Goal: Complete application form

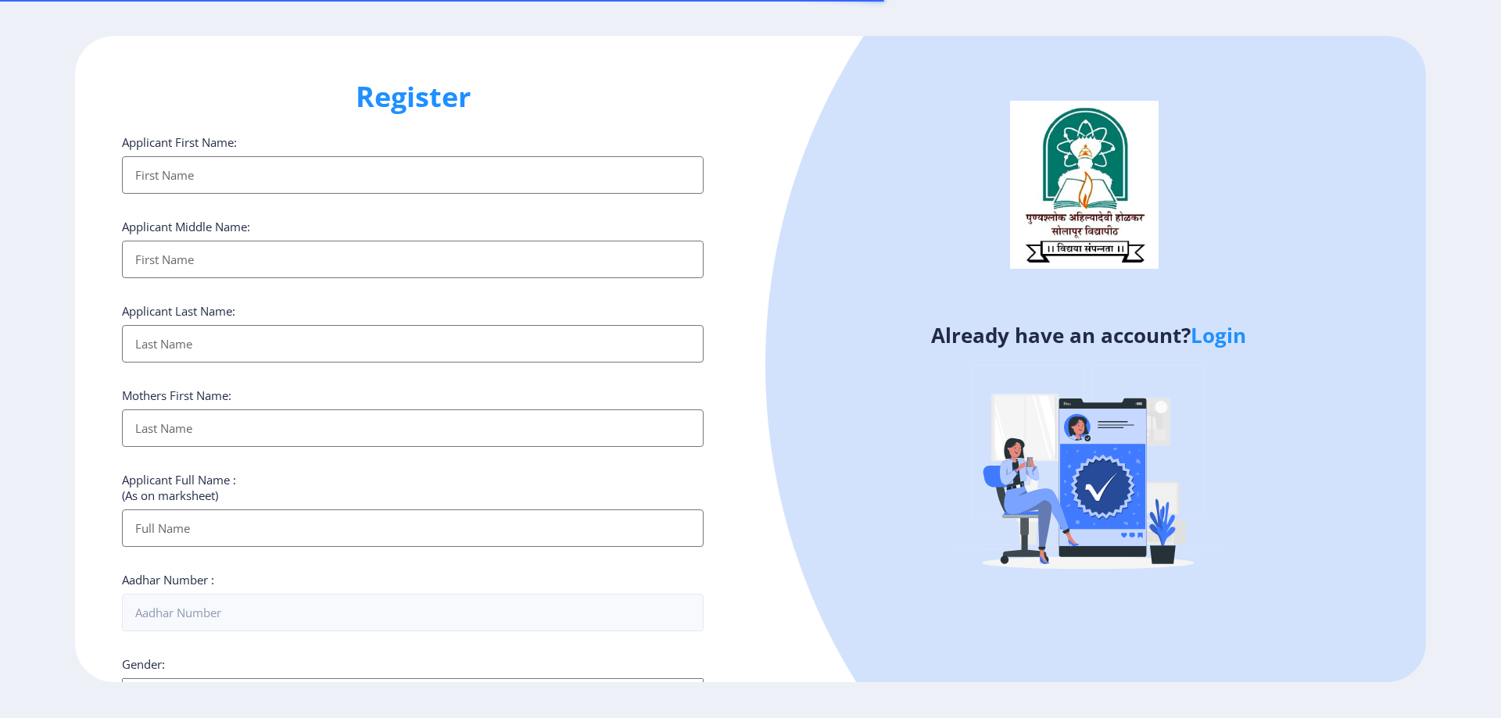
select select
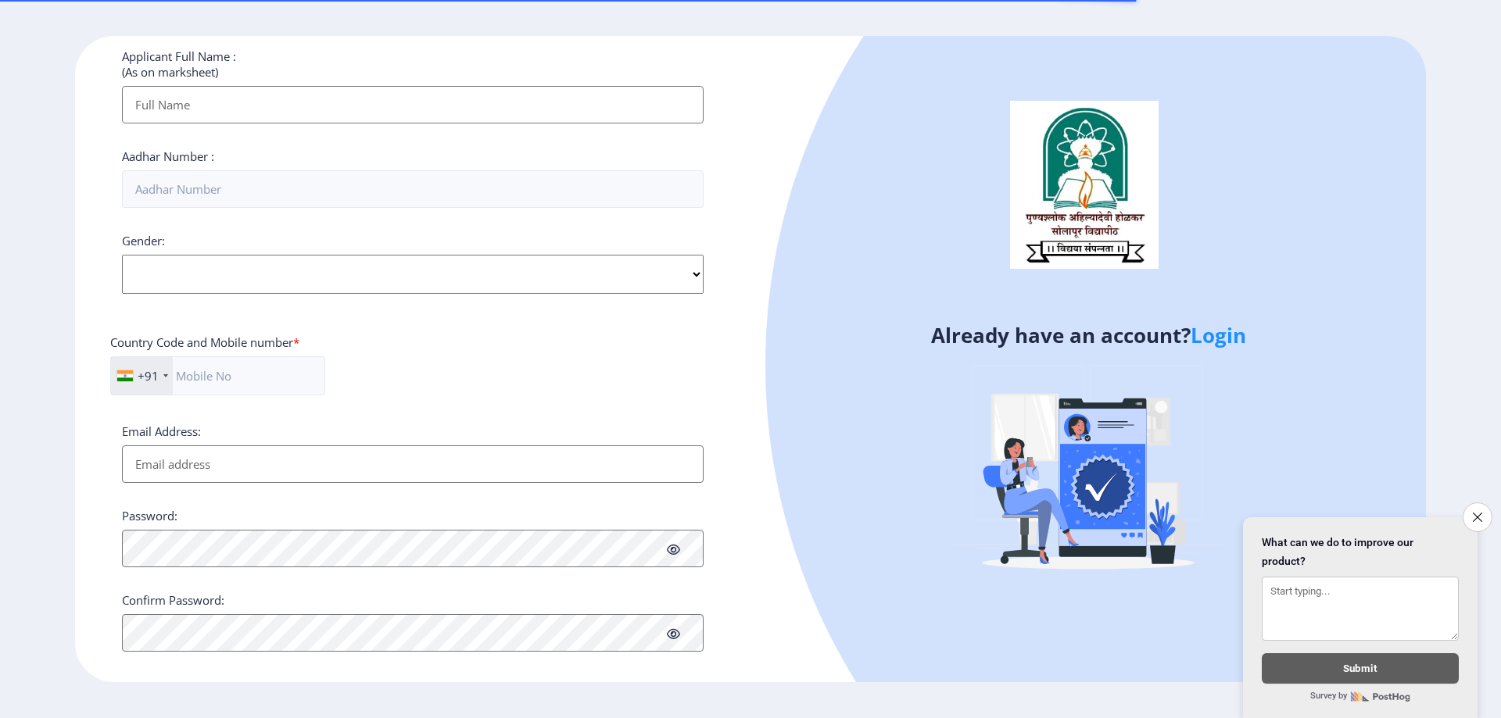
scroll to position [442, 0]
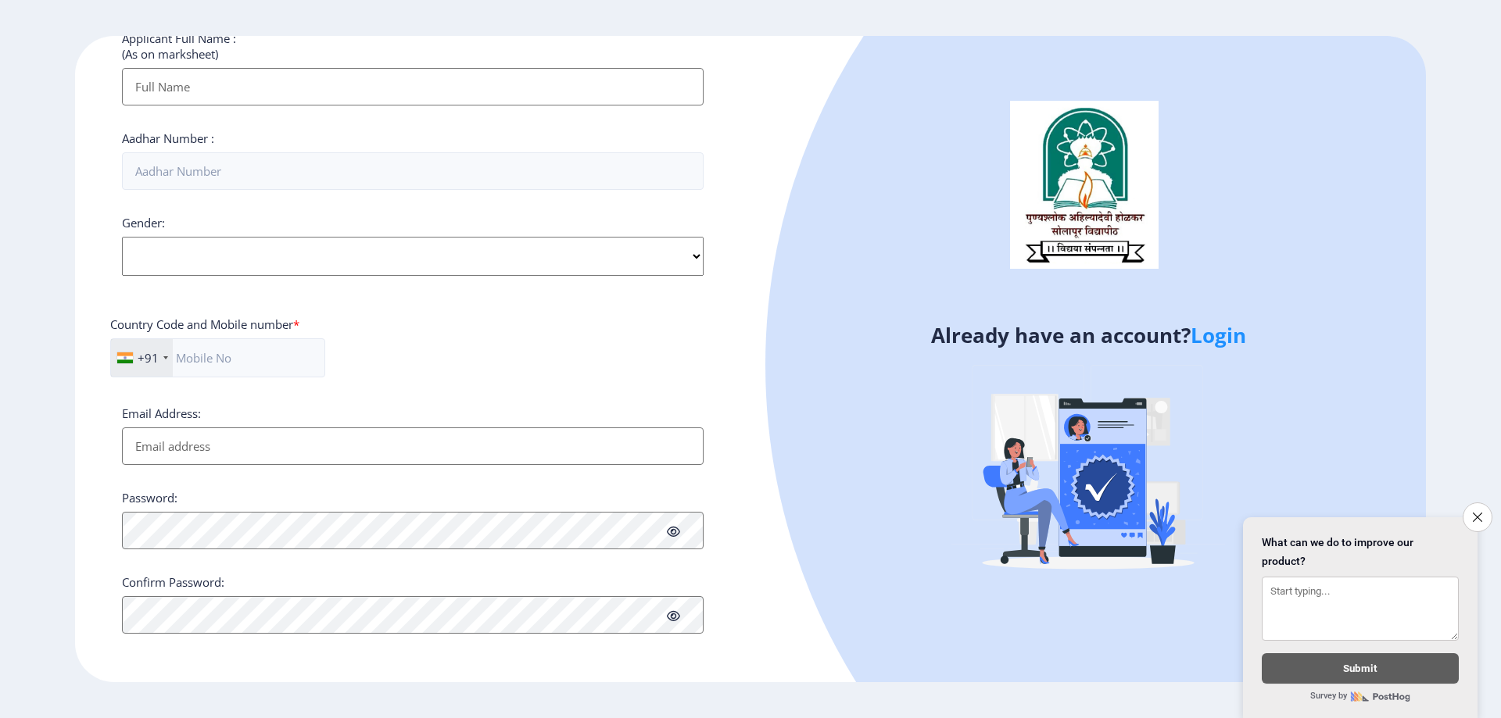
click at [1472, 508] on button "Close survey" at bounding box center [1477, 518] width 30 height 30
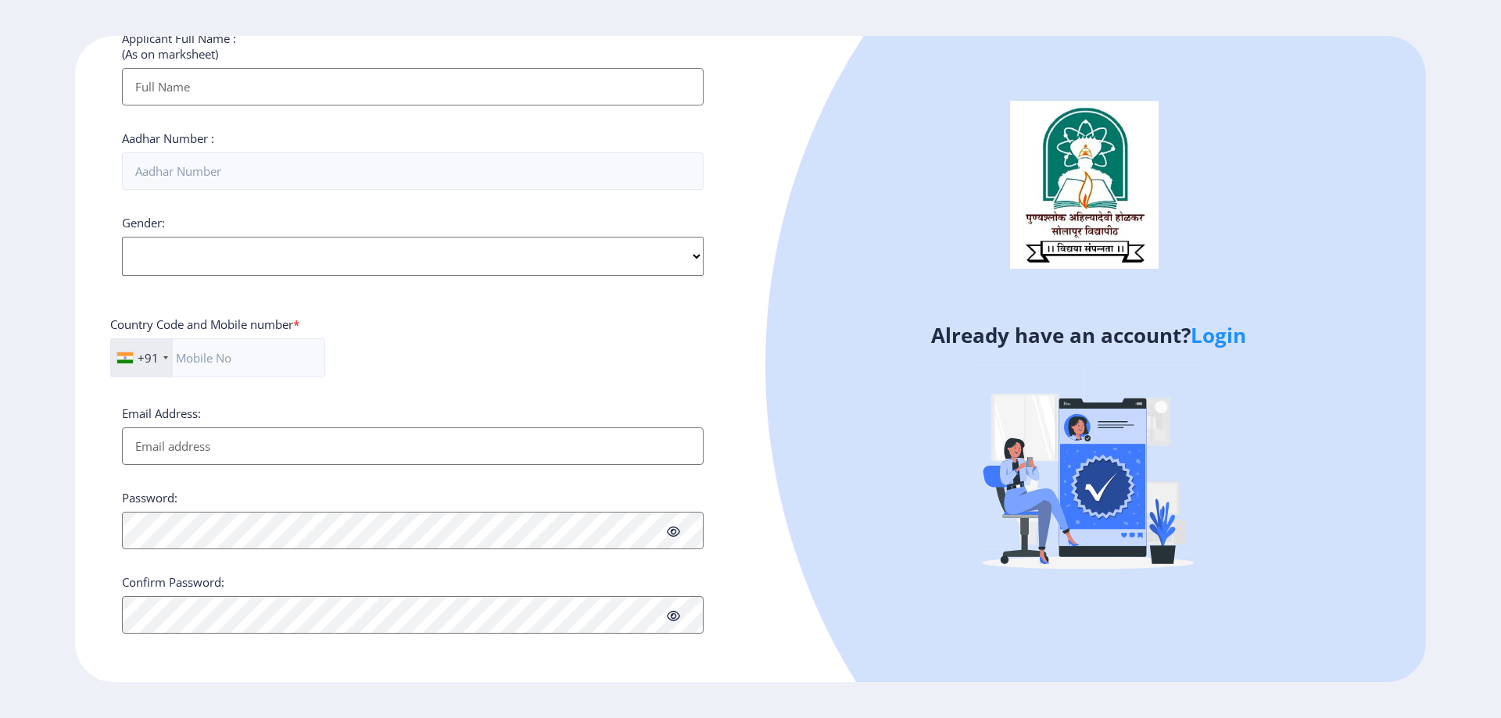
click at [1227, 335] on link "Login" at bounding box center [1217, 335] width 55 height 28
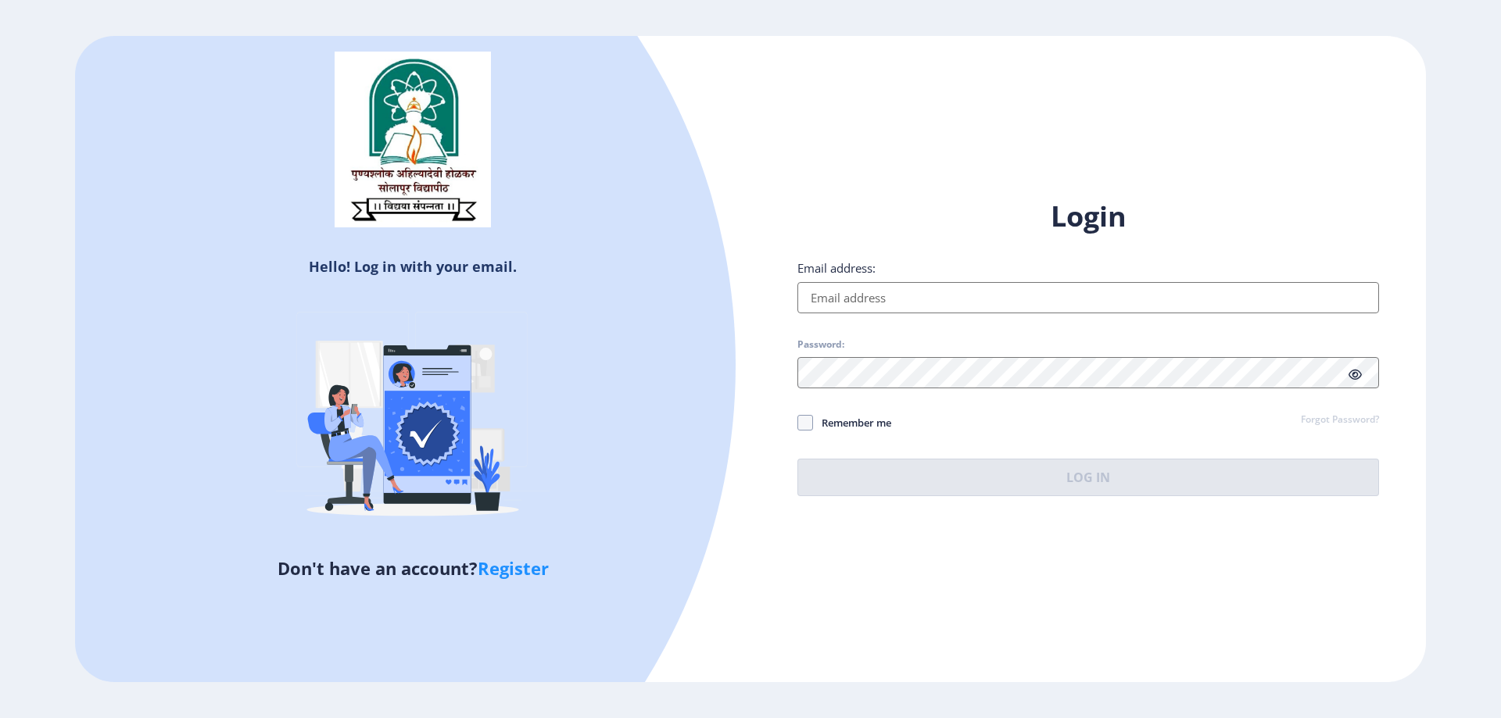
drag, startPoint x: 844, startPoint y: 294, endPoint x: 1114, endPoint y: 293, distance: 270.4
click at [1114, 293] on input "Email address:" at bounding box center [1087, 297] width 581 height 31
click at [1114, 294] on input "Email address:" at bounding box center [1087, 297] width 581 height 31
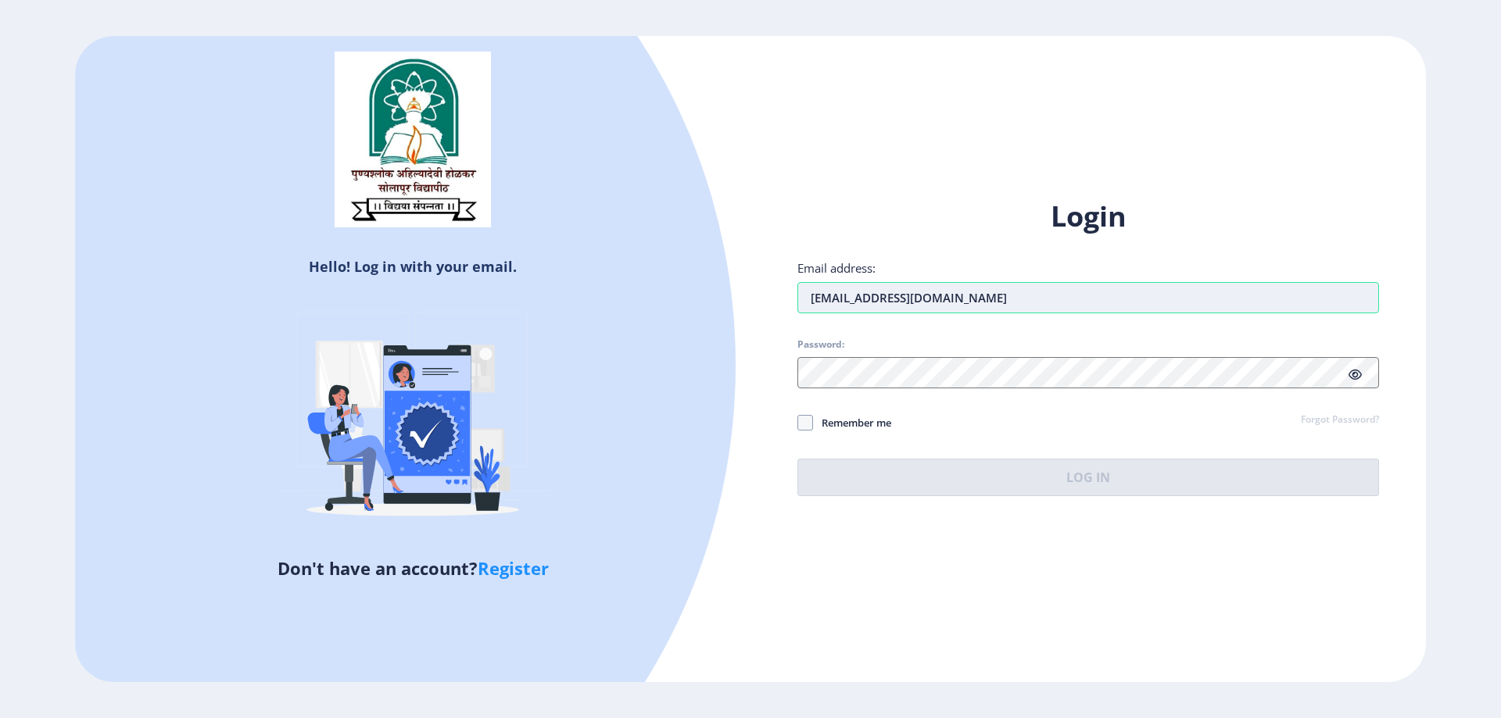
type input "nagarjunburla@gmail.com"
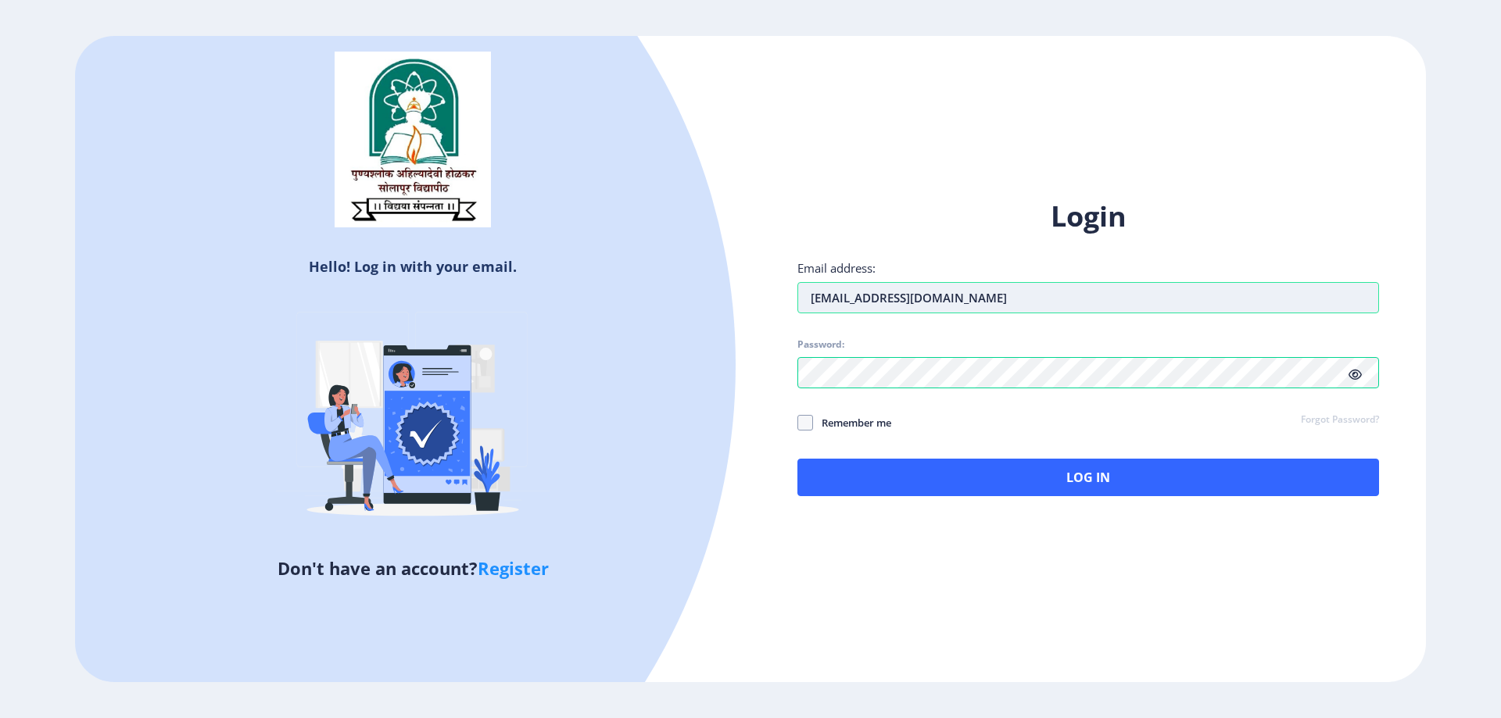
click at [1136, 299] on input "nagarjunburla@gmail.com" at bounding box center [1087, 297] width 581 height 31
click at [1358, 374] on icon at bounding box center [1354, 375] width 13 height 12
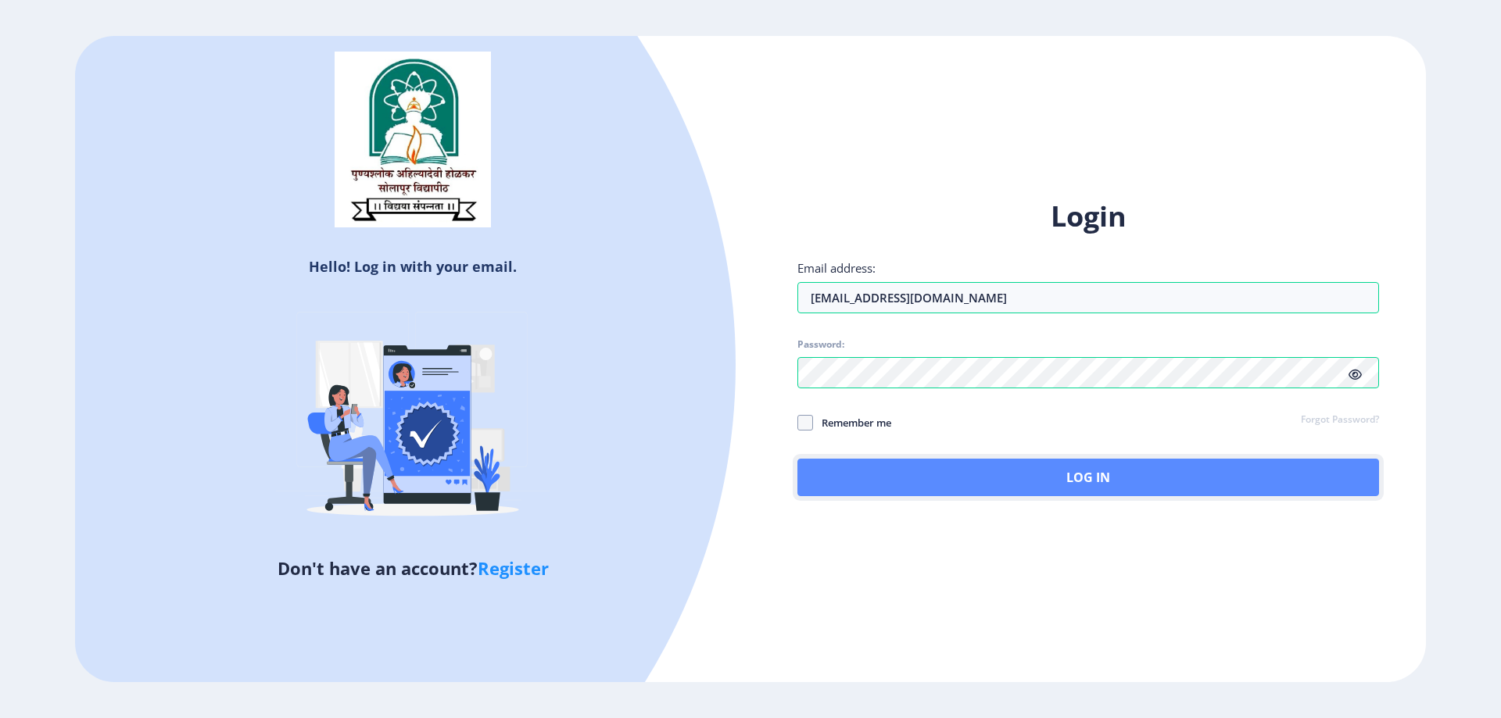
click at [1174, 463] on button "Log In" at bounding box center [1087, 478] width 581 height 38
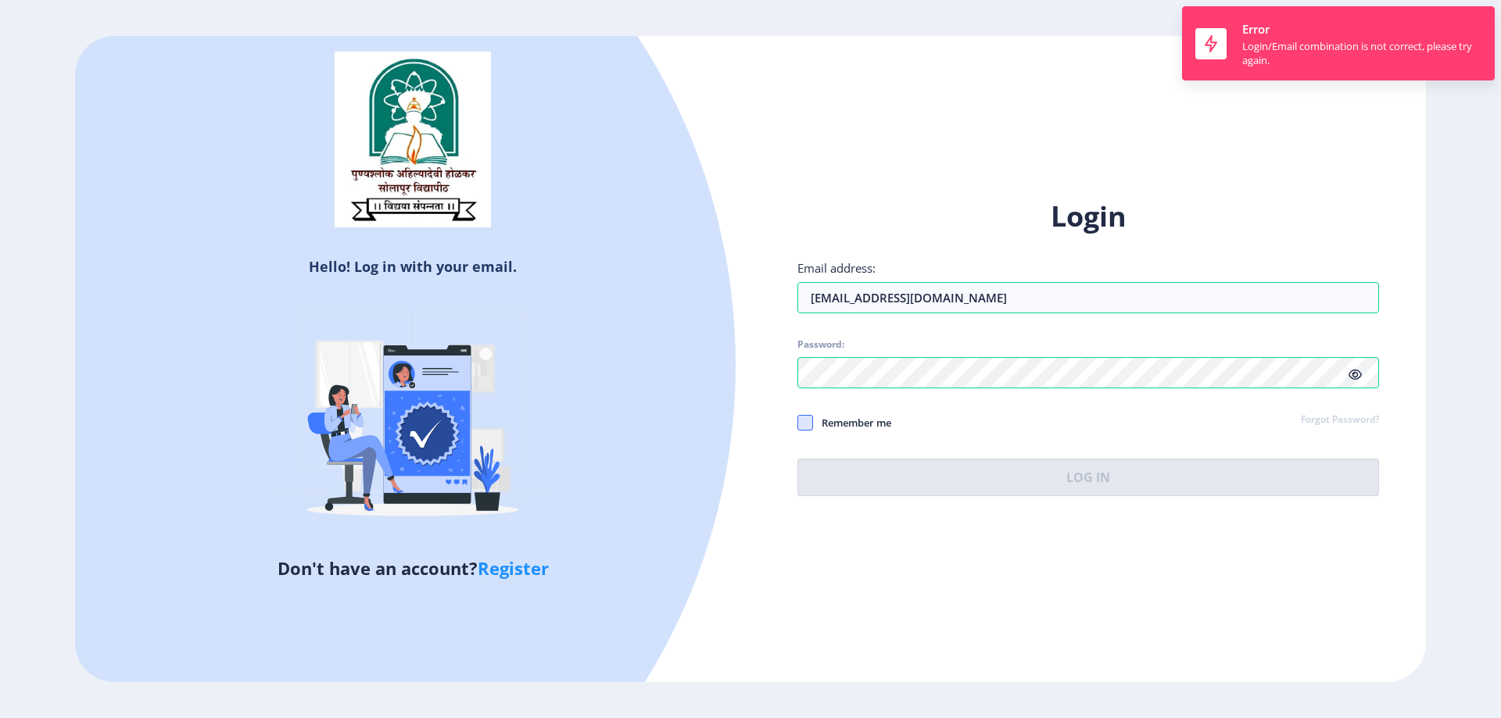
click at [807, 423] on span at bounding box center [805, 423] width 16 height 16
click at [798, 423] on input "Remember me" at bounding box center [797, 422] width 1 height 1
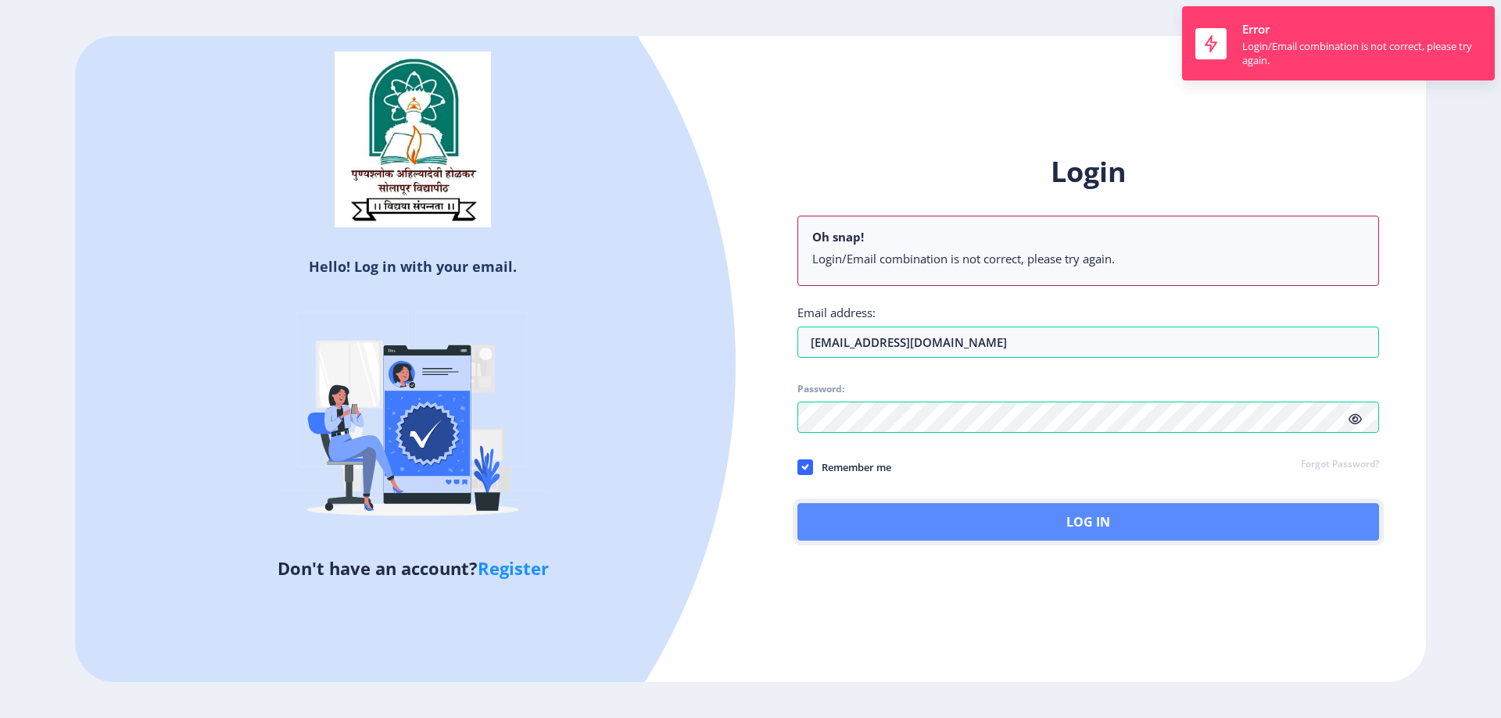
click at [1029, 503] on button "Log In" at bounding box center [1087, 522] width 581 height 38
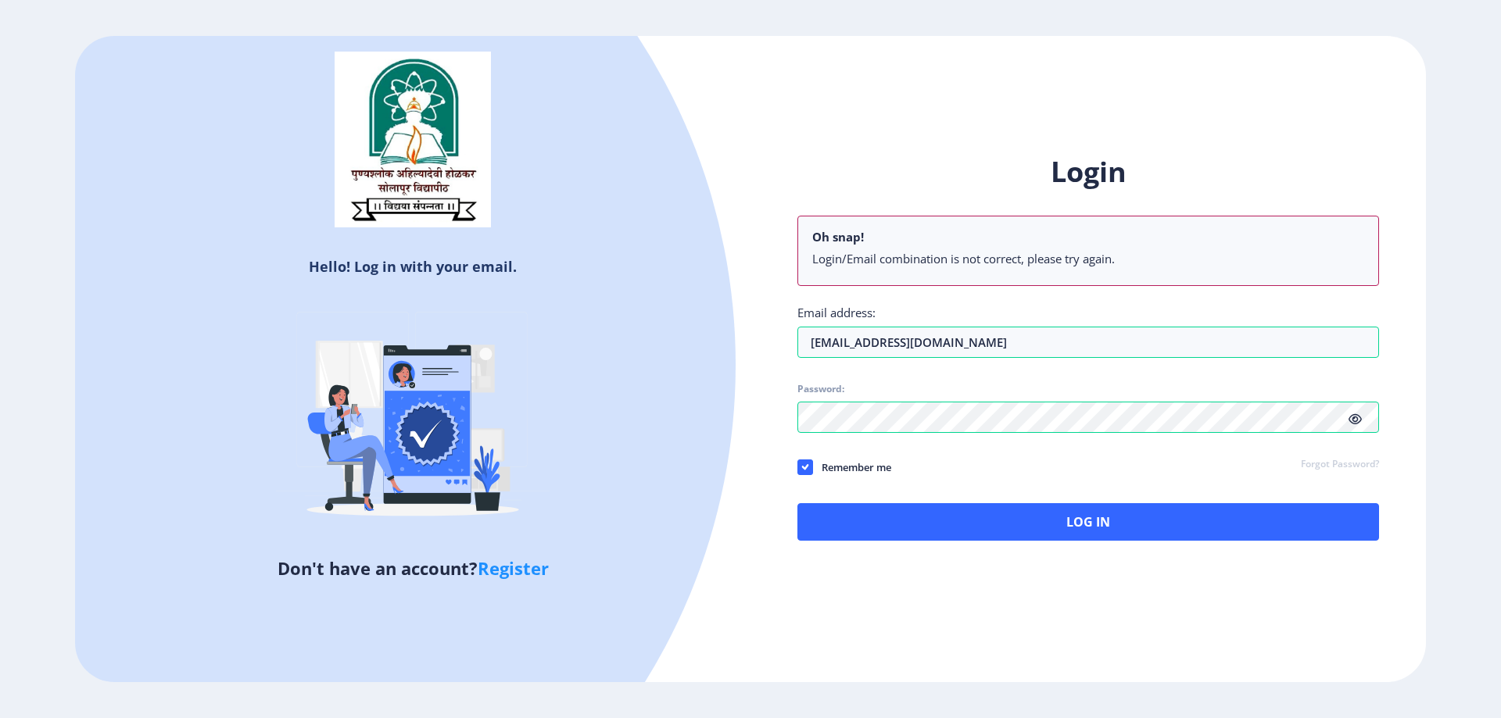
drag, startPoint x: 809, startPoint y: 471, endPoint x: 932, endPoint y: 545, distance: 143.7
click at [808, 471] on span at bounding box center [805, 468] width 16 height 16
click at [798, 467] on input "Remember me" at bounding box center [797, 467] width 1 height 1
checkbox input "false"
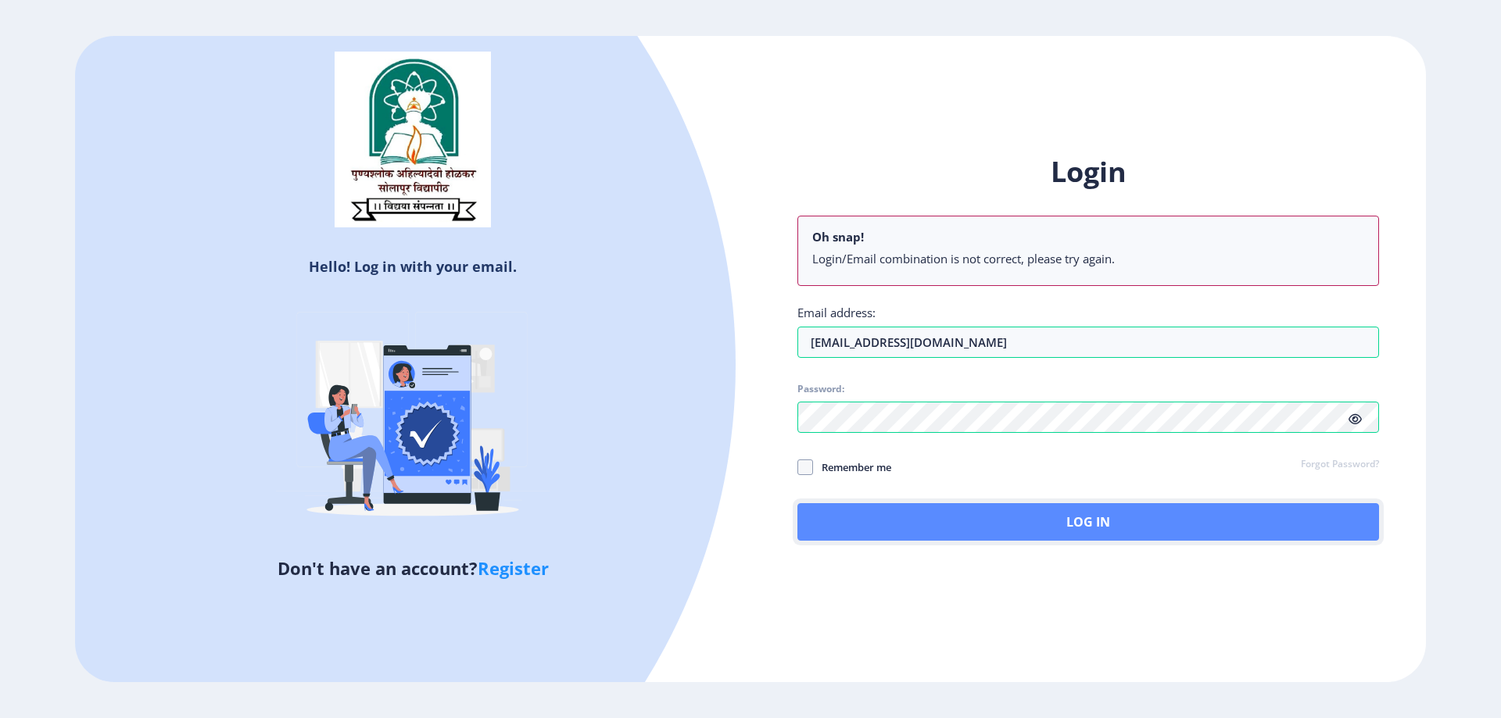
click at [1004, 538] on button "Log In" at bounding box center [1087, 522] width 581 height 38
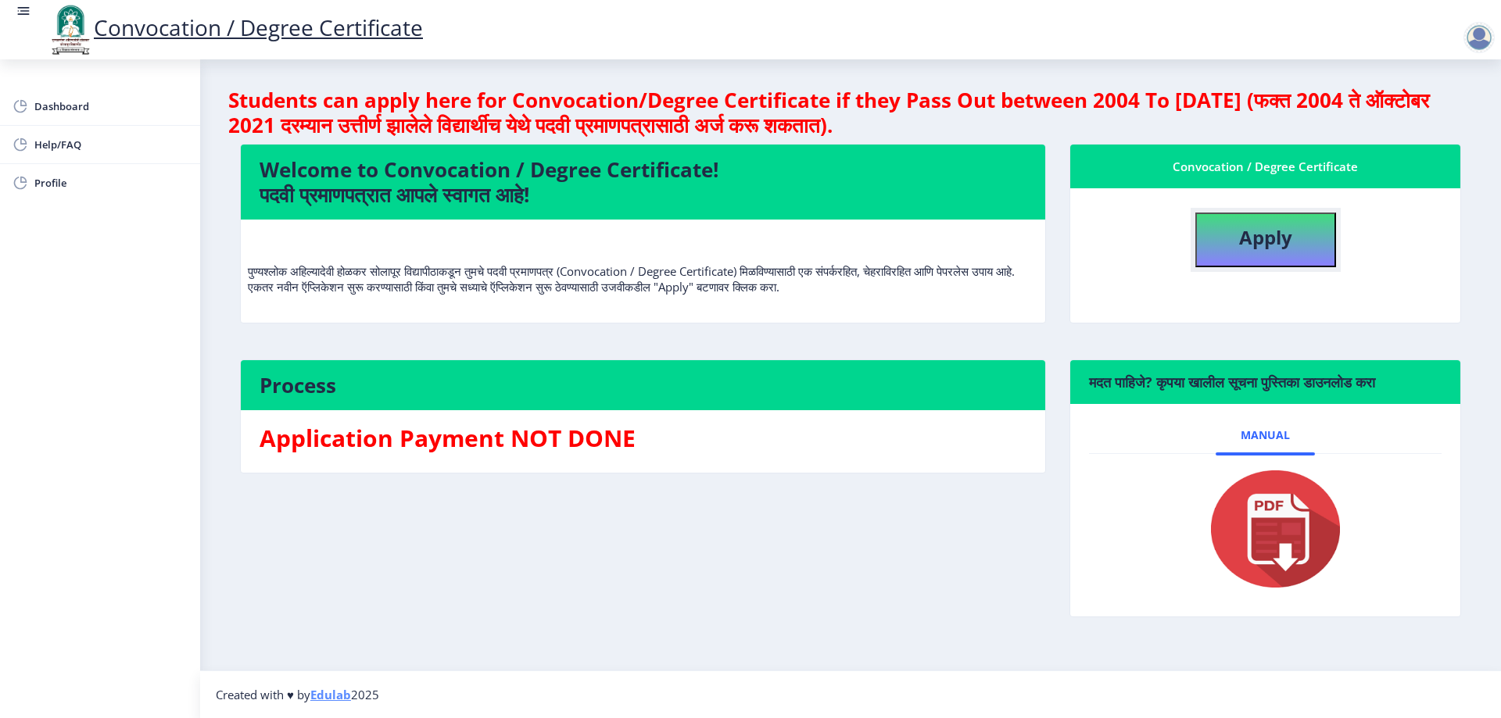
click at [1289, 239] on b "Apply" at bounding box center [1265, 237] width 53 height 26
select select
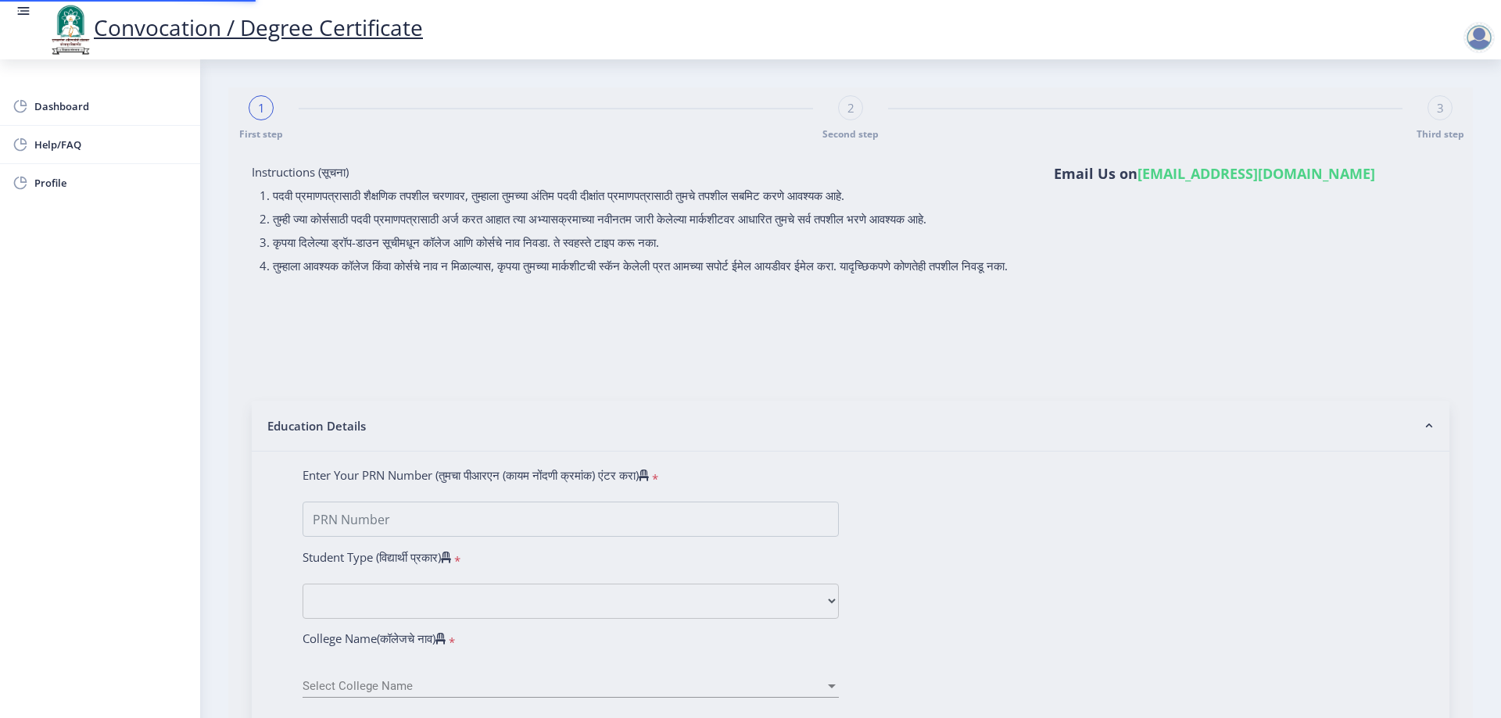
type input "2018032500255974"
select select "Regular"
select select "2020"
select select "October"
select select "Grade A"
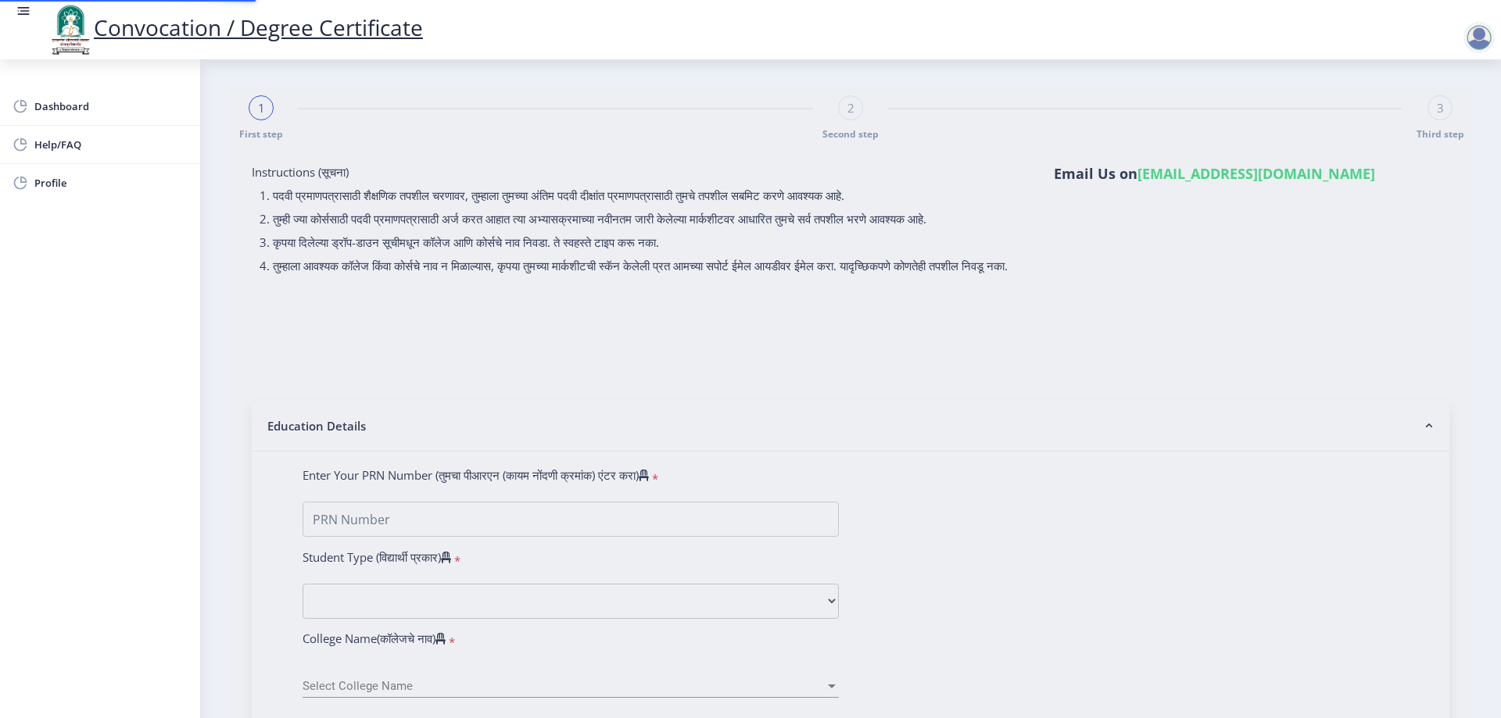
type input "825597"
type input "BURLA NAGARJUN KRISHNA"
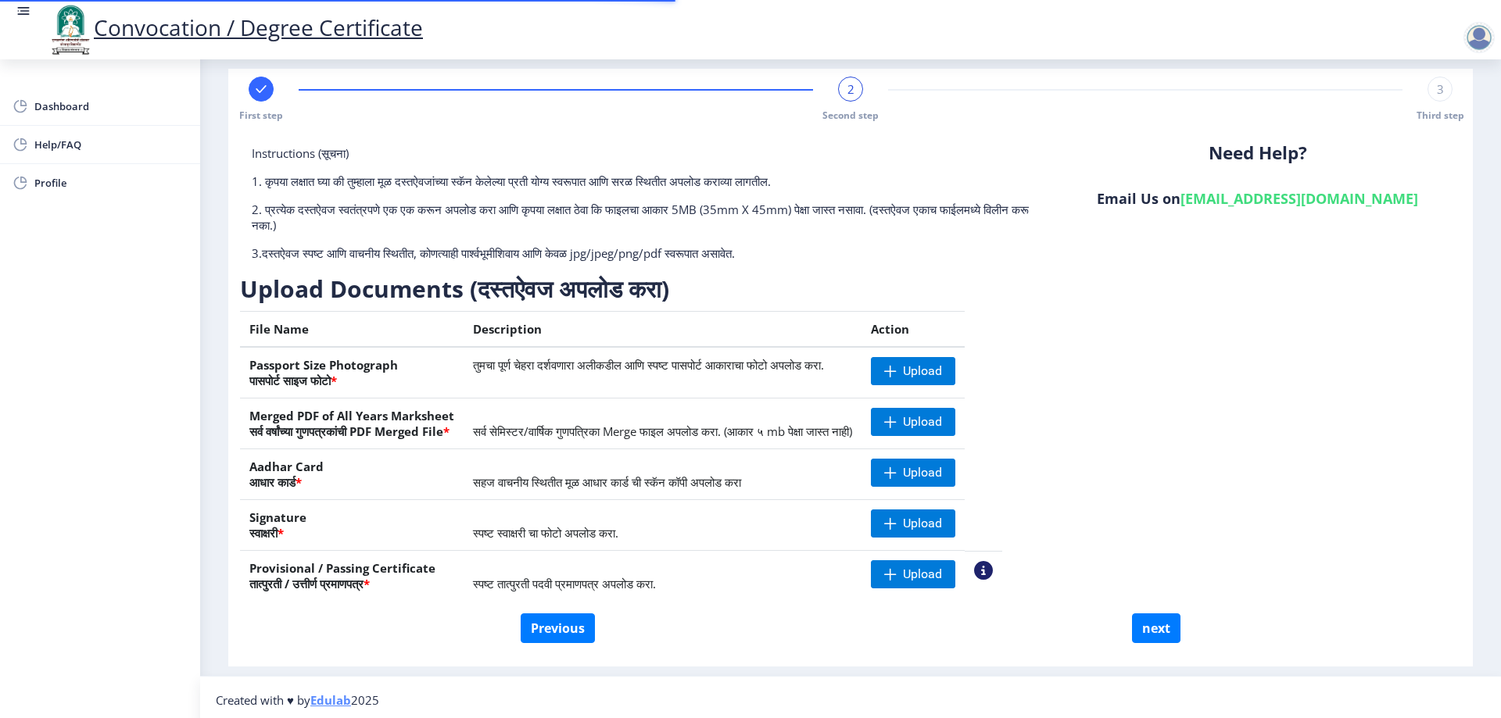
scroll to position [24, 0]
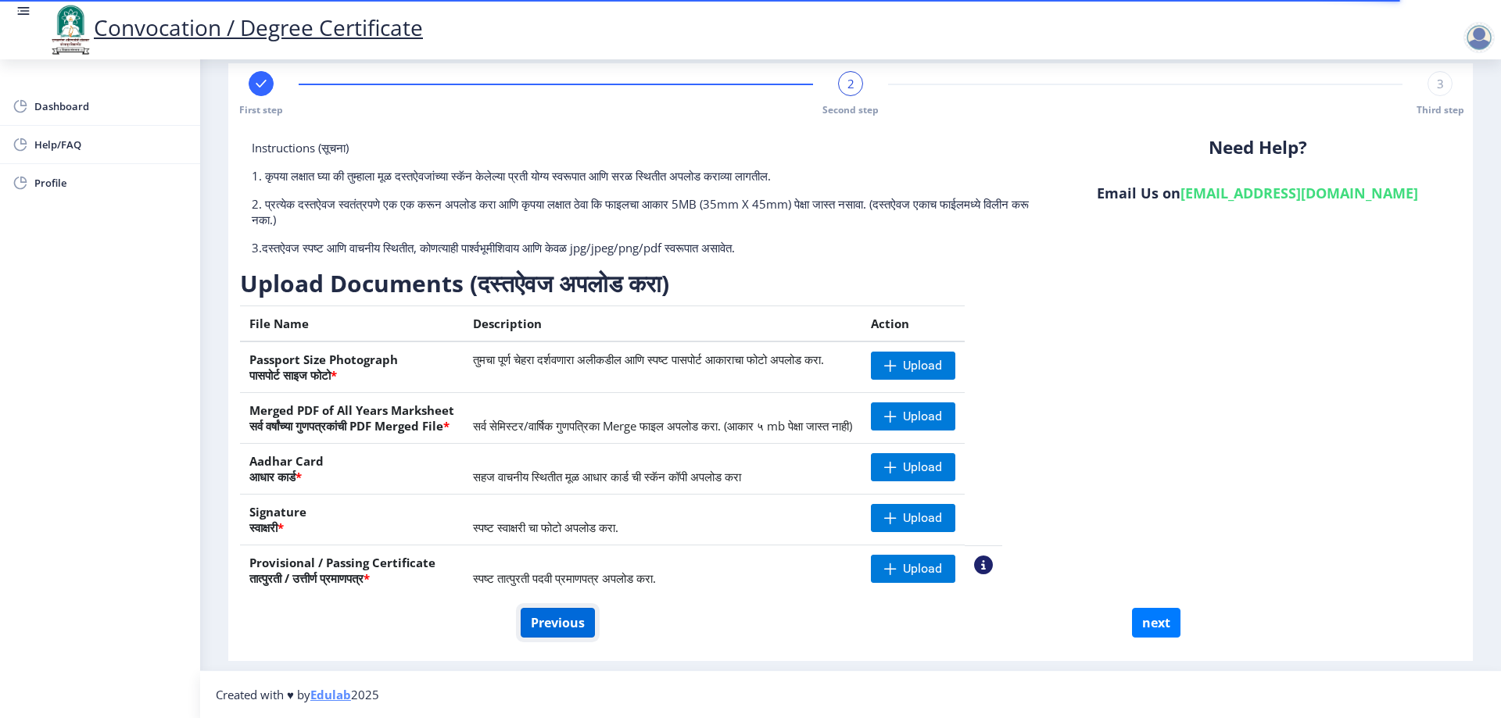
click at [574, 630] on button "Previous" at bounding box center [558, 623] width 74 height 30
select select "Regular"
select select "2020"
select select "October"
select select "Grade A"
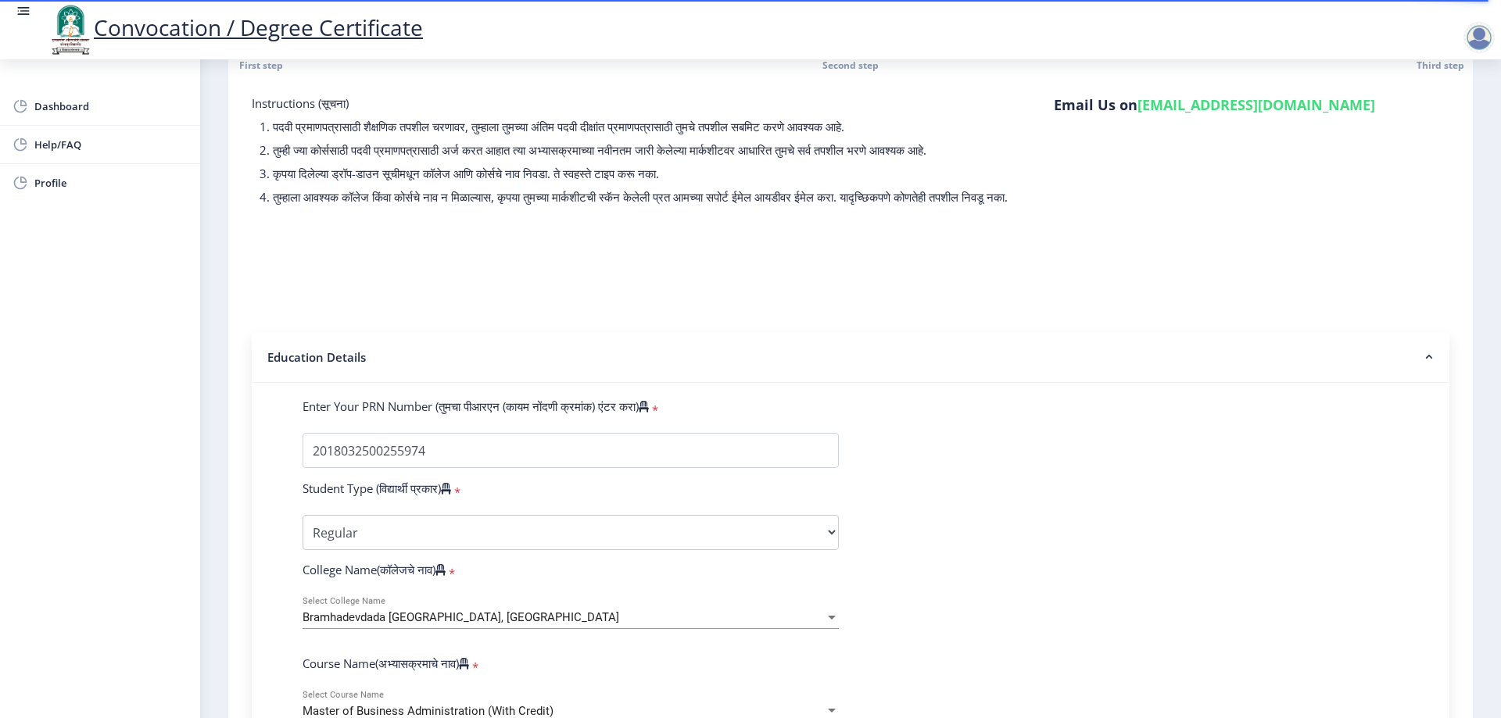
scroll to position [156, 0]
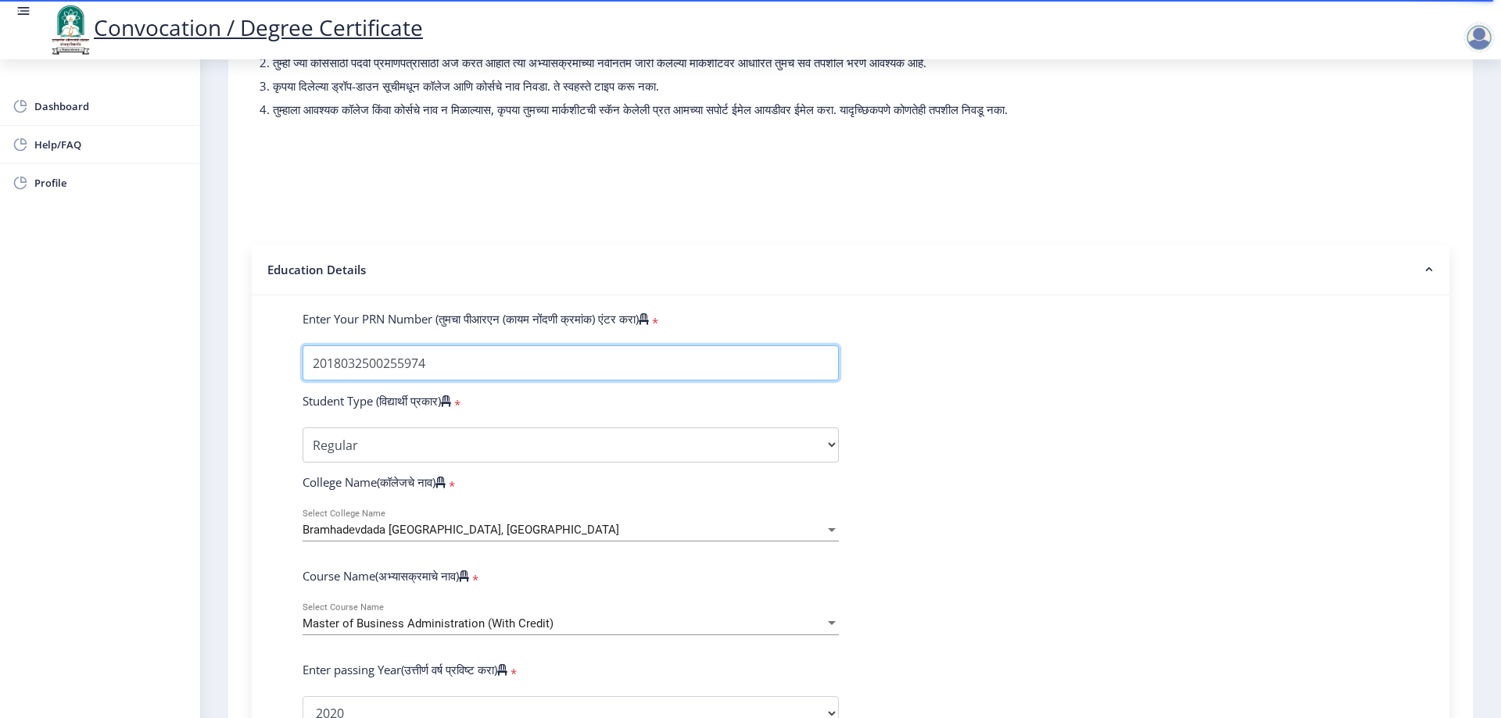
click at [485, 365] on input "Enter Your PRN Number (तुमचा पीआरएन (कायम नोंदणी क्रमांक) एंटर करा)" at bounding box center [570, 362] width 536 height 35
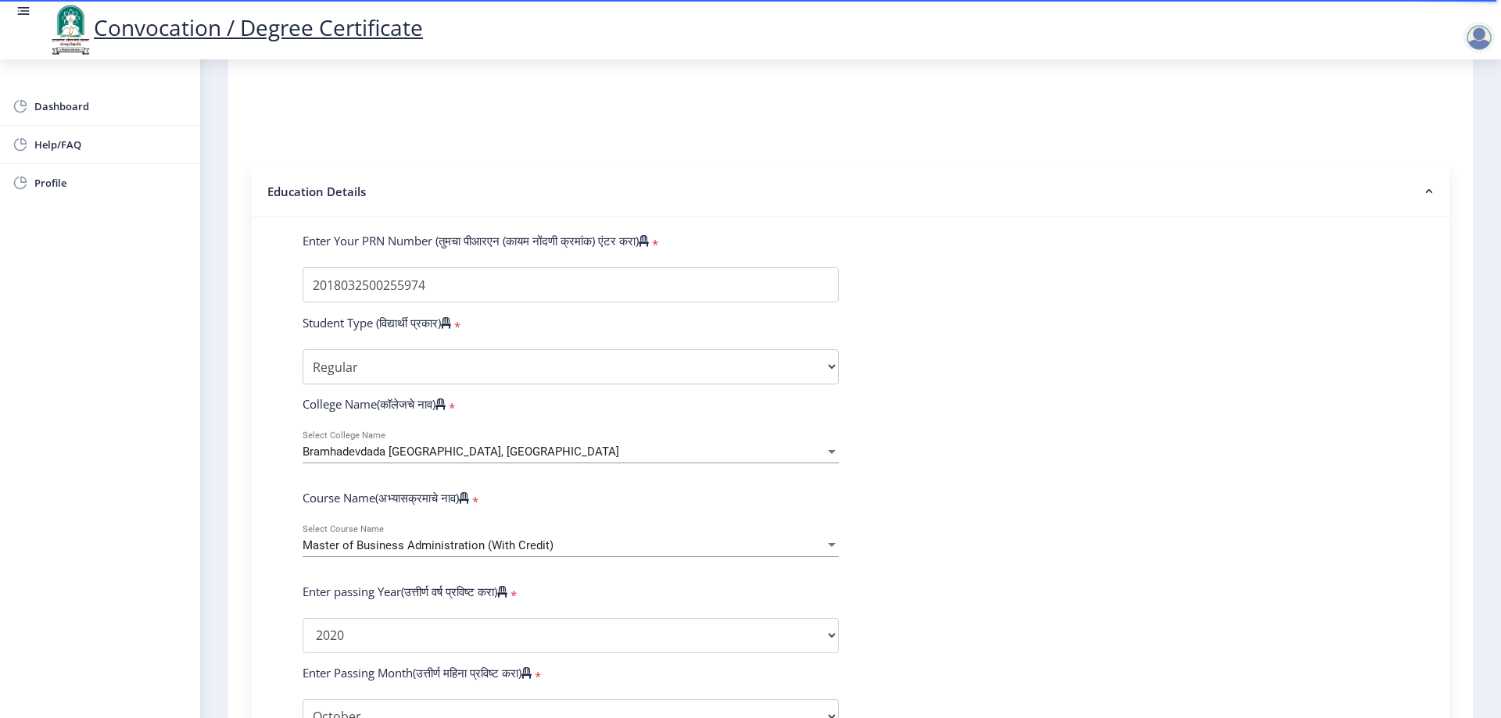
click at [512, 458] on div "Bramhadevdada Mane Institute of Technology, Solapur Select College Name" at bounding box center [570, 447] width 536 height 33
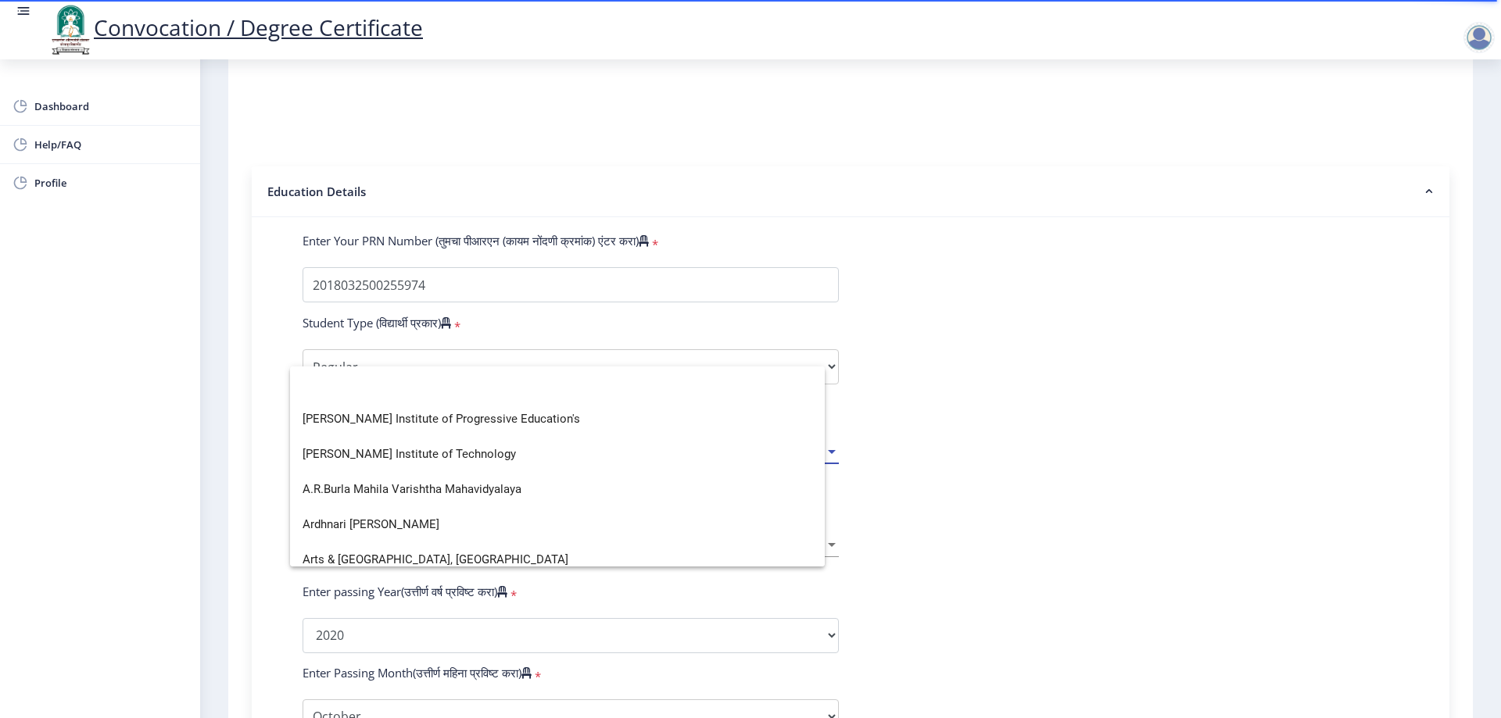
scroll to position [0, 0]
click at [512, 458] on span "A.G.Patil Institute of Technology" at bounding box center [569, 454] width 535 height 35
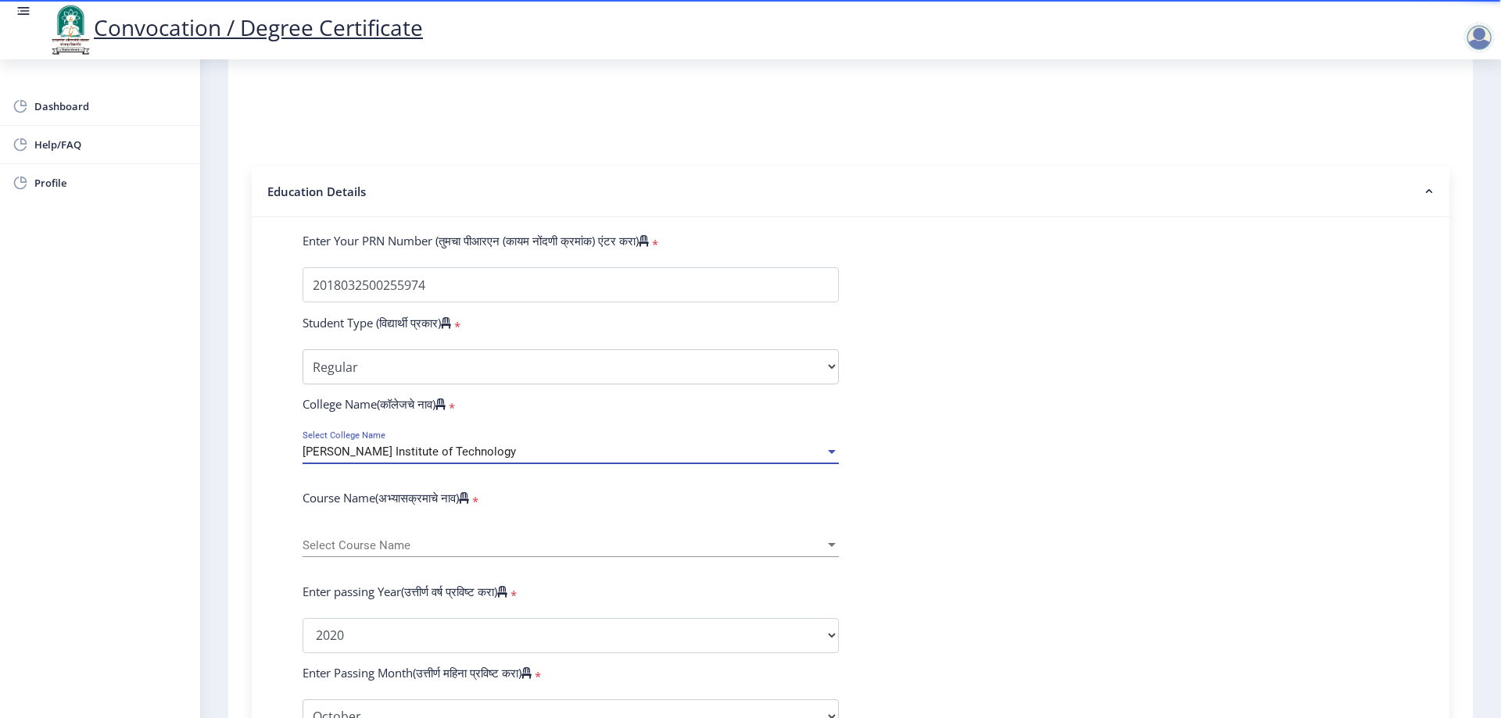
click at [488, 557] on div "Select Course Name Select Course Name" at bounding box center [570, 540] width 536 height 33
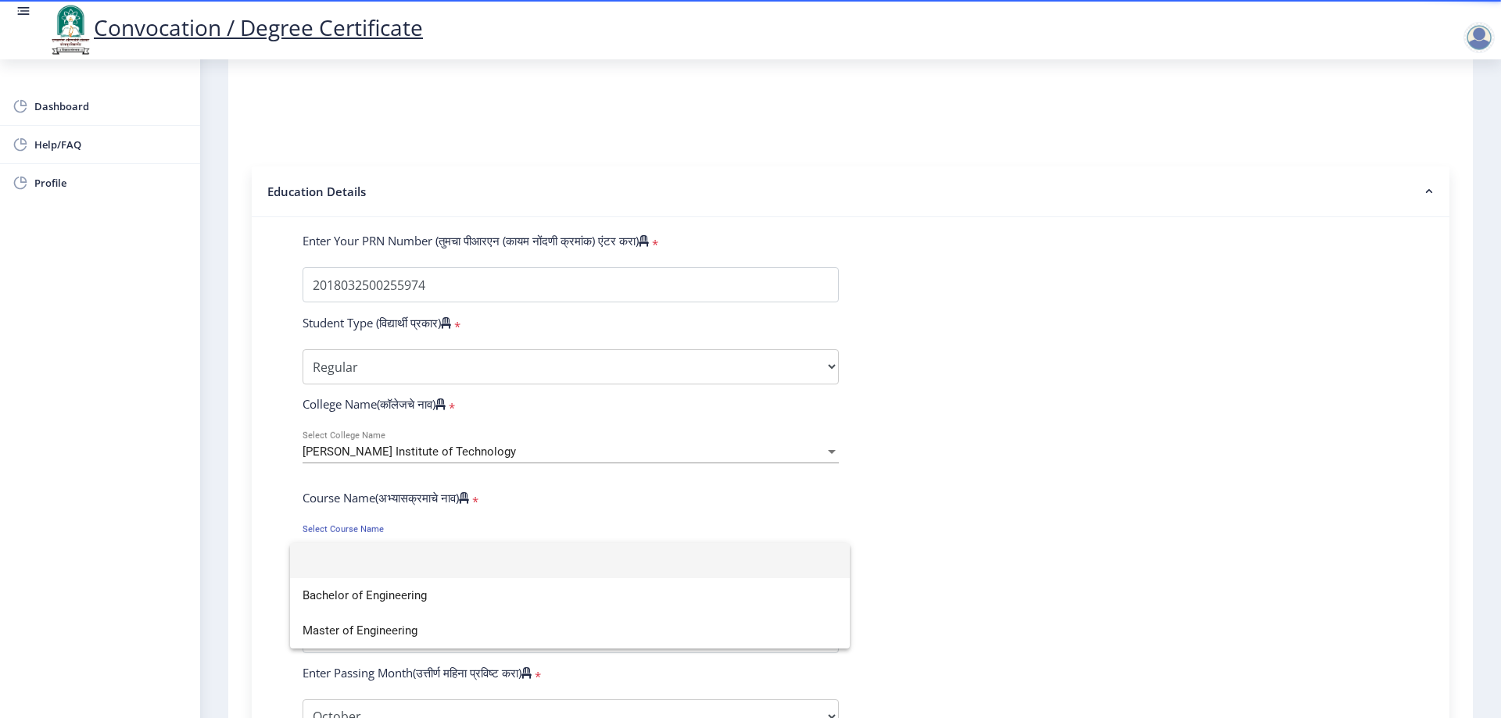
click at [478, 478] on div at bounding box center [750, 359] width 1501 height 718
click at [481, 459] on div "A.G.Patil Institute of Technology Select College Name" at bounding box center [570, 447] width 536 height 33
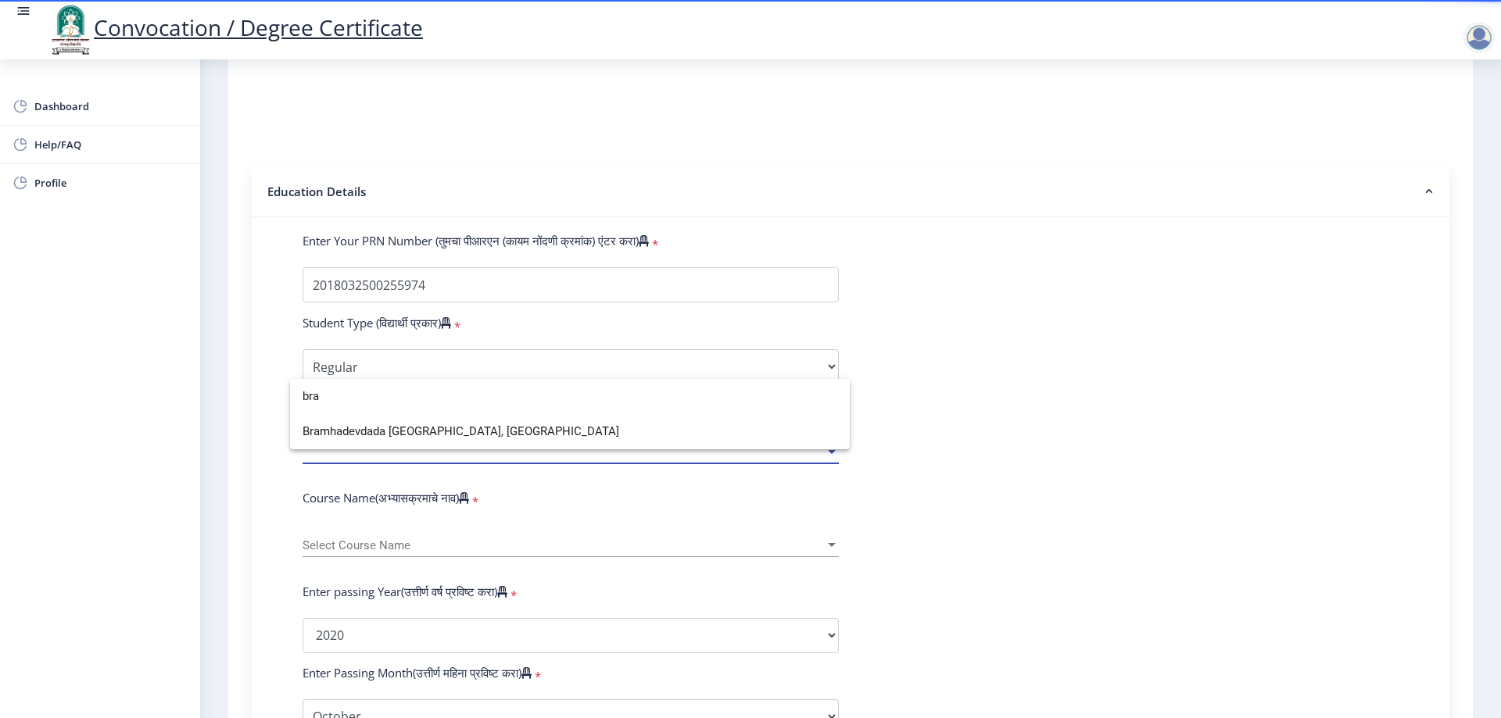
type input "bra"
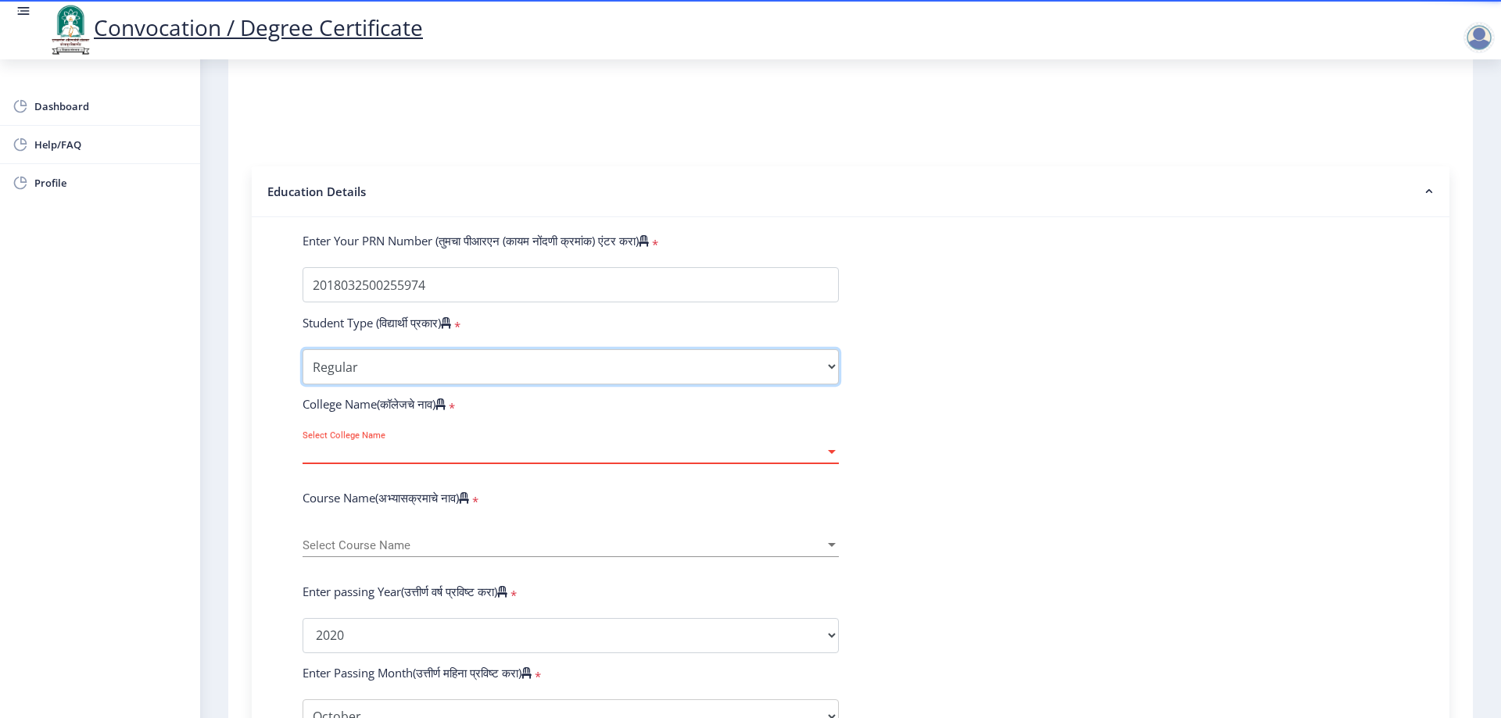
click at [412, 382] on select "Select Student Type Regular External" at bounding box center [570, 366] width 536 height 35
click at [302, 364] on select "Select Student Type Regular External" at bounding box center [570, 366] width 536 height 35
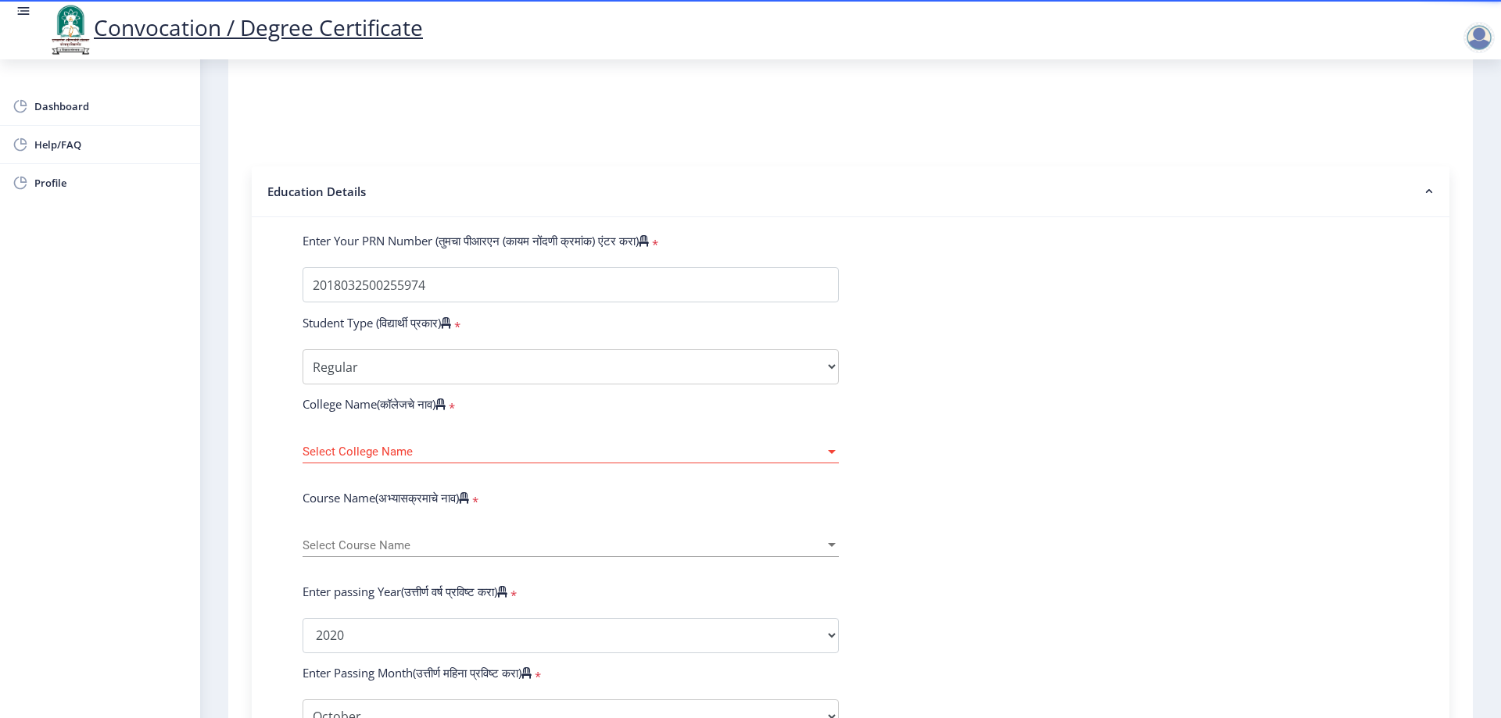
click at [400, 456] on div "Select College Name Select College Name" at bounding box center [570, 447] width 536 height 33
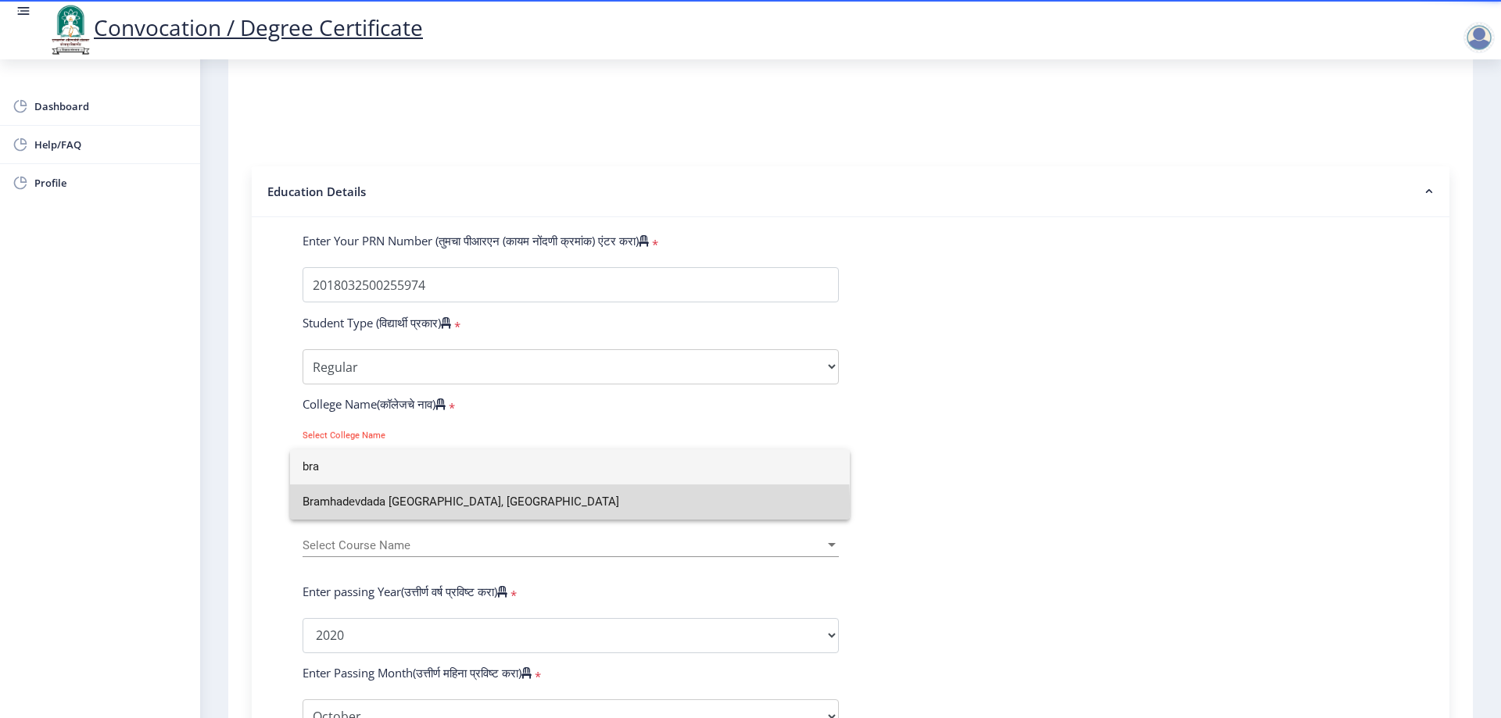
click at [401, 506] on span "Bramhadevdada Mane Institute of Technology, Solapur" at bounding box center [569, 502] width 535 height 35
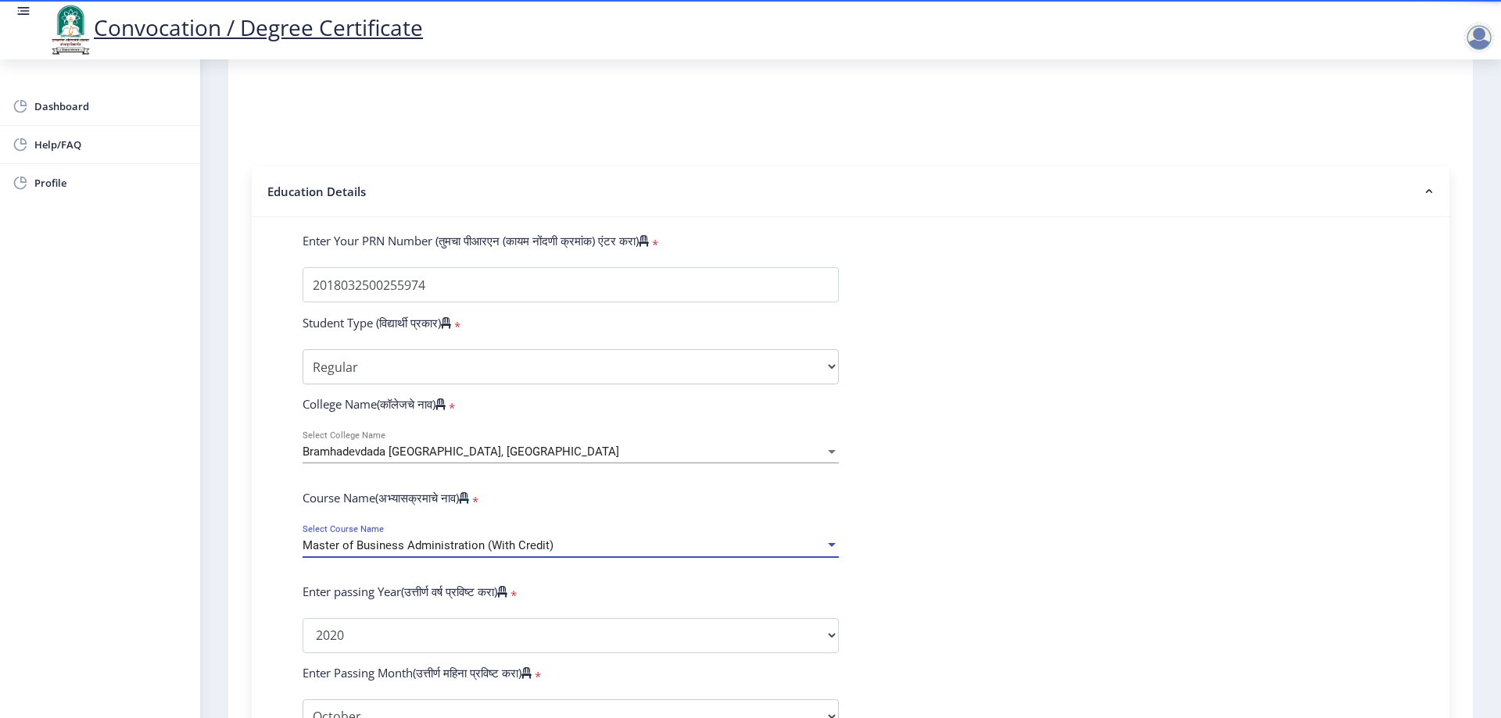
click at [592, 553] on div "Master of Business Administration (With Credit)" at bounding box center [563, 545] width 522 height 13
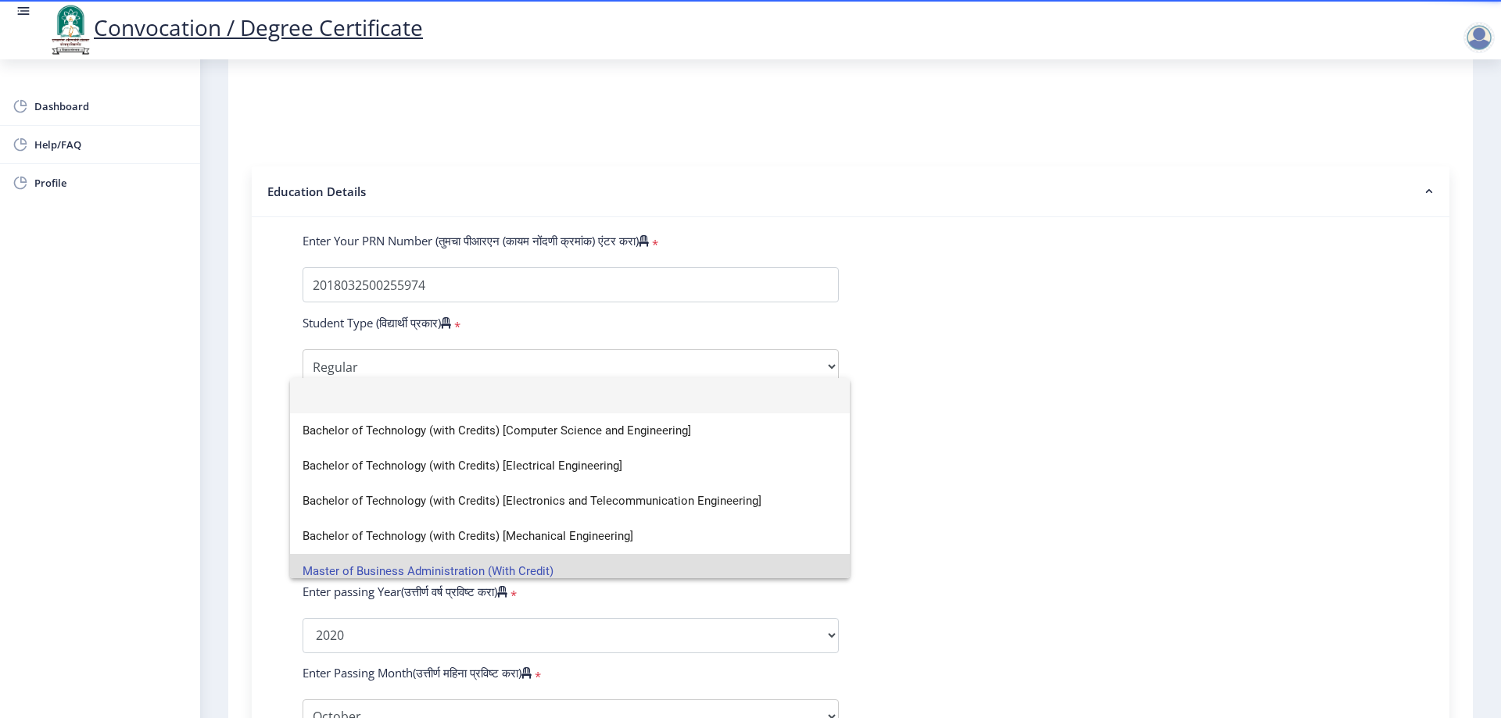
click at [595, 562] on span "Master of Business Administration (With Credit)" at bounding box center [569, 571] width 535 height 35
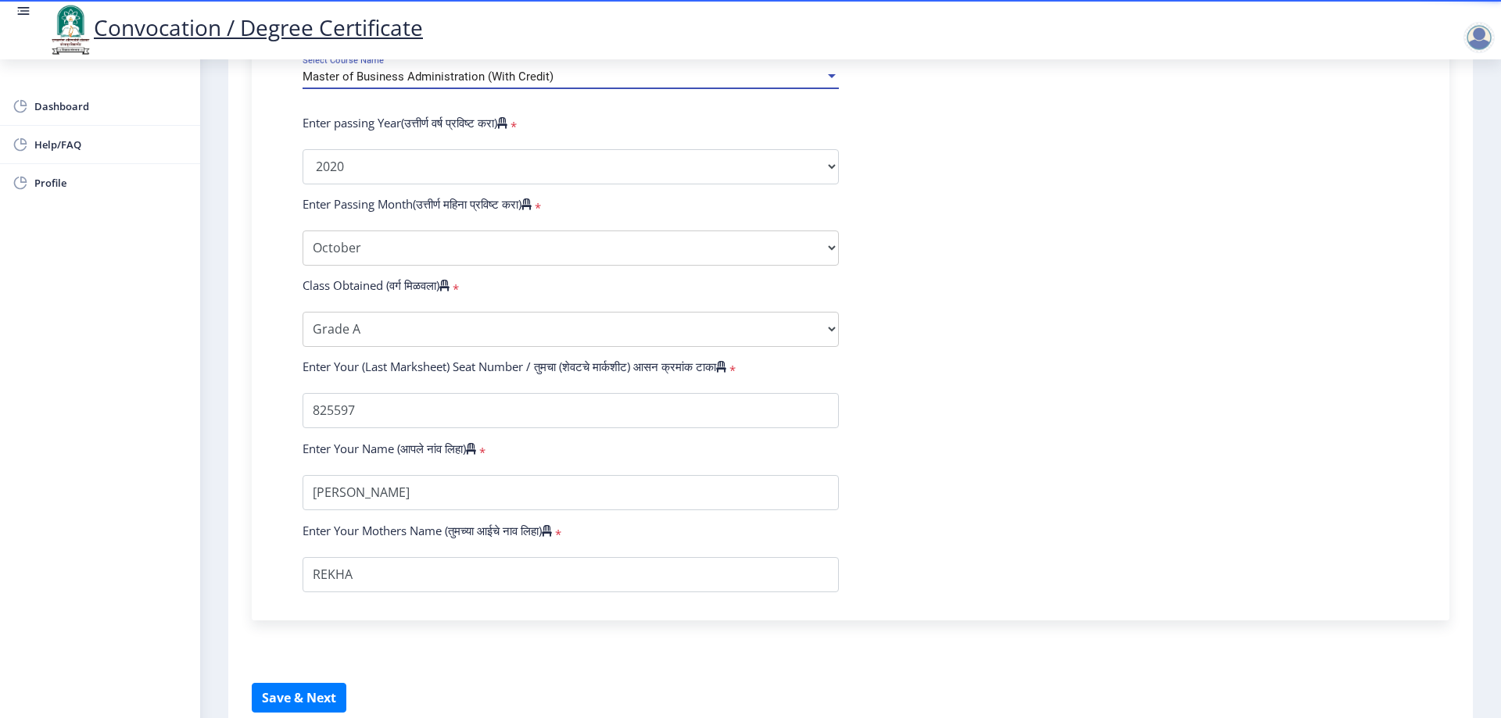
scroll to position [793, 0]
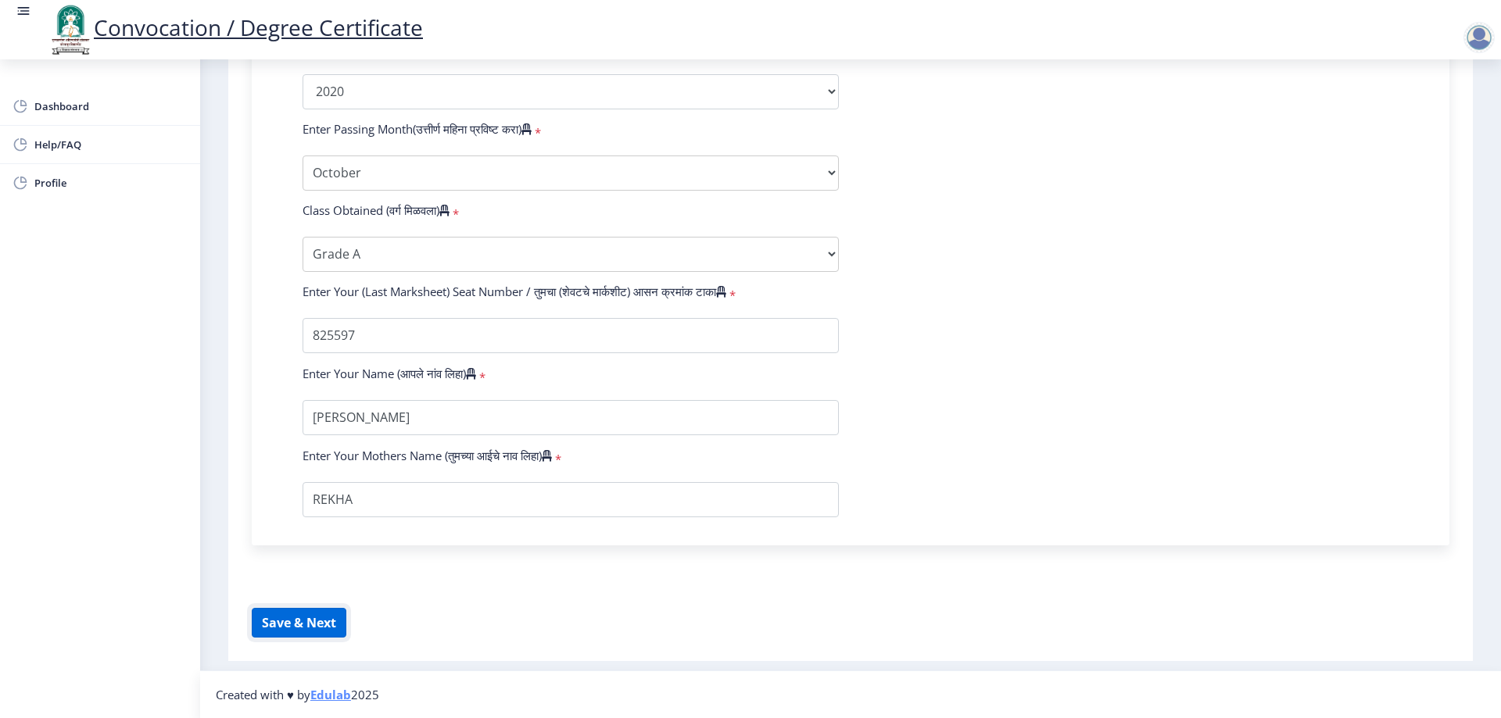
click at [324, 619] on button "Save & Next" at bounding box center [299, 623] width 95 height 30
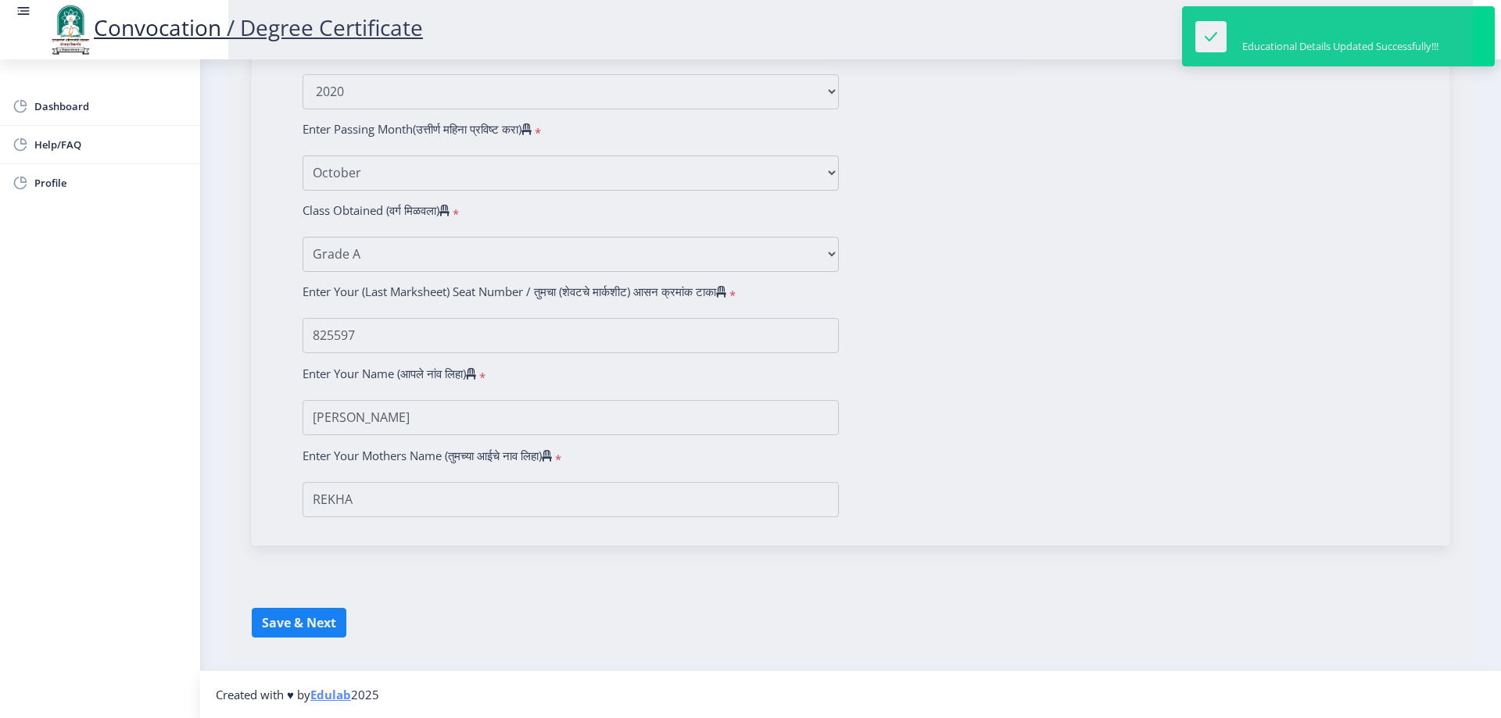
select select
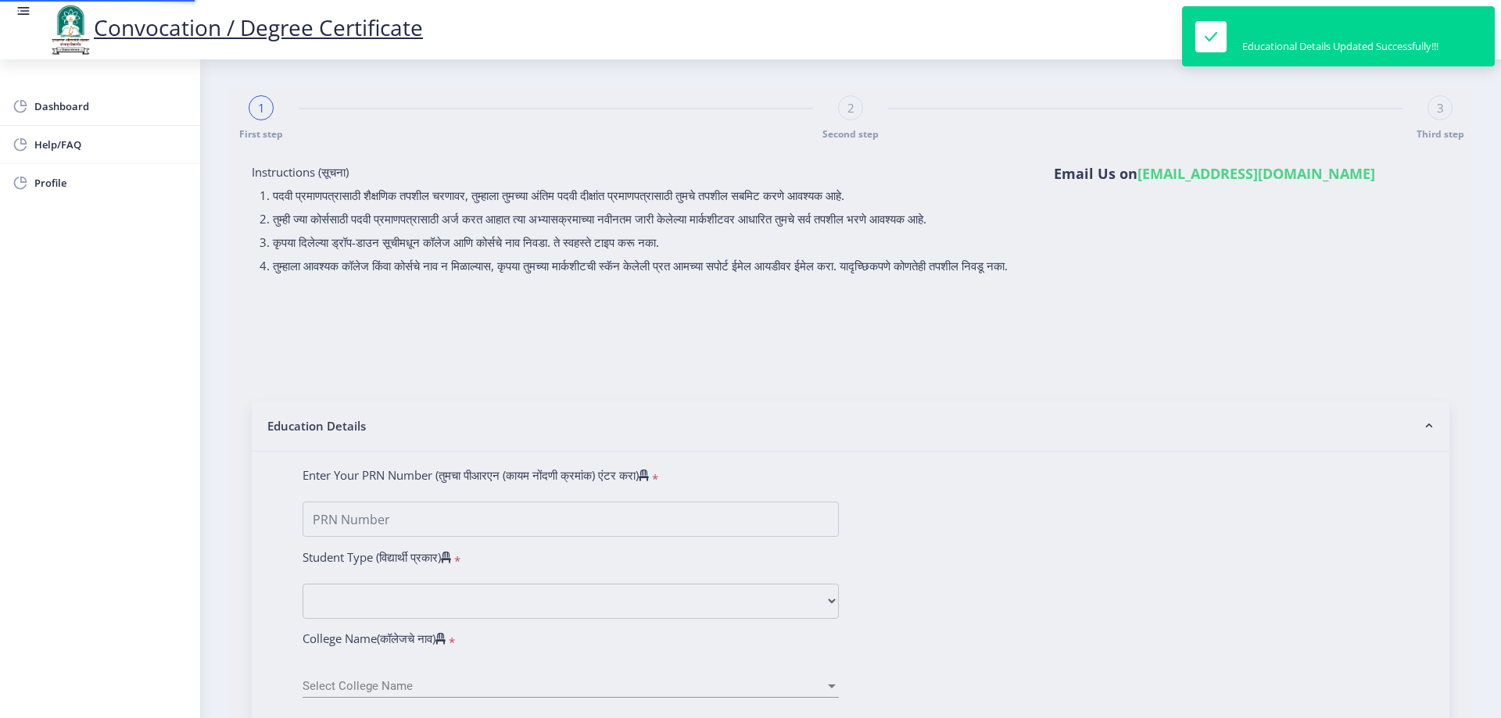
type input "2018032500255974"
select select "Regular"
select select "2020"
select select "October"
select select "Grade A"
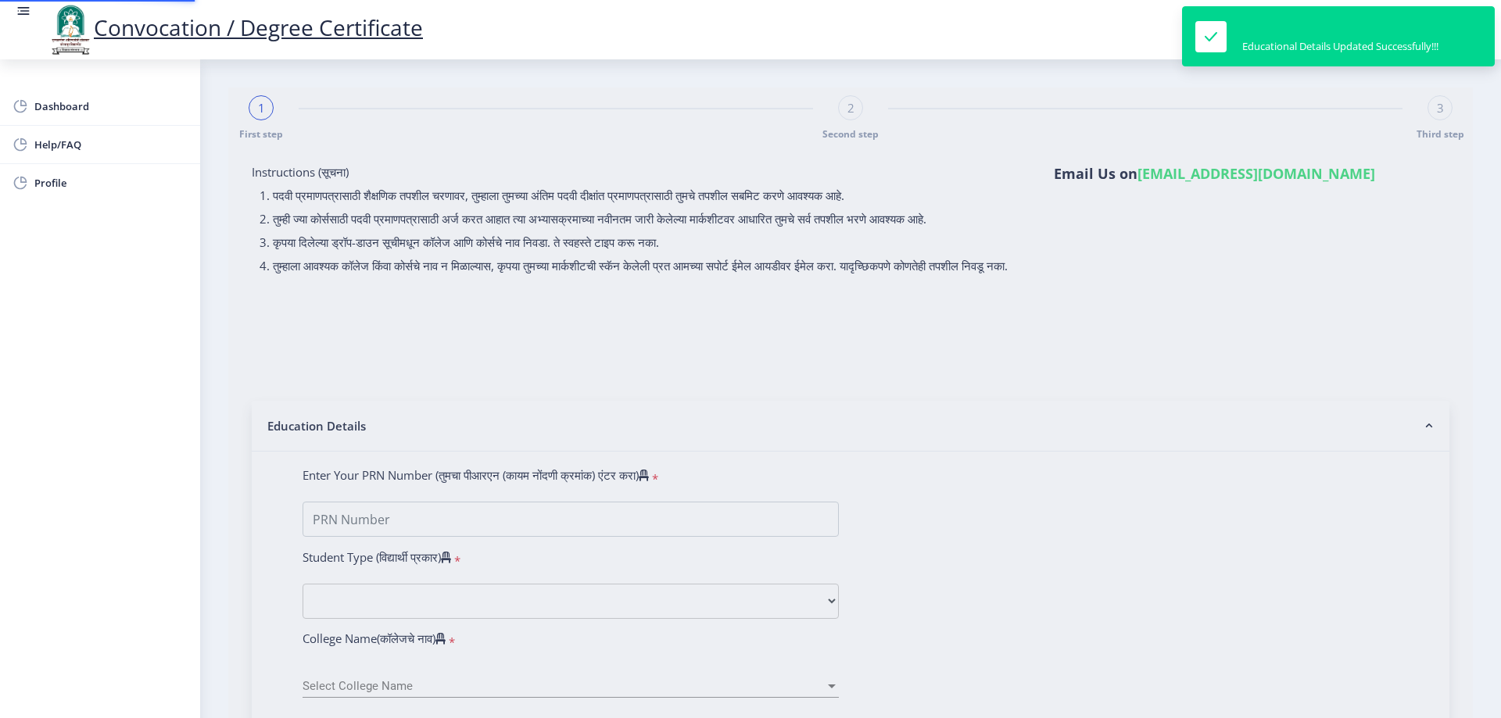
type input "825597"
type input "BURLA NAGARJUN KRISHNA"
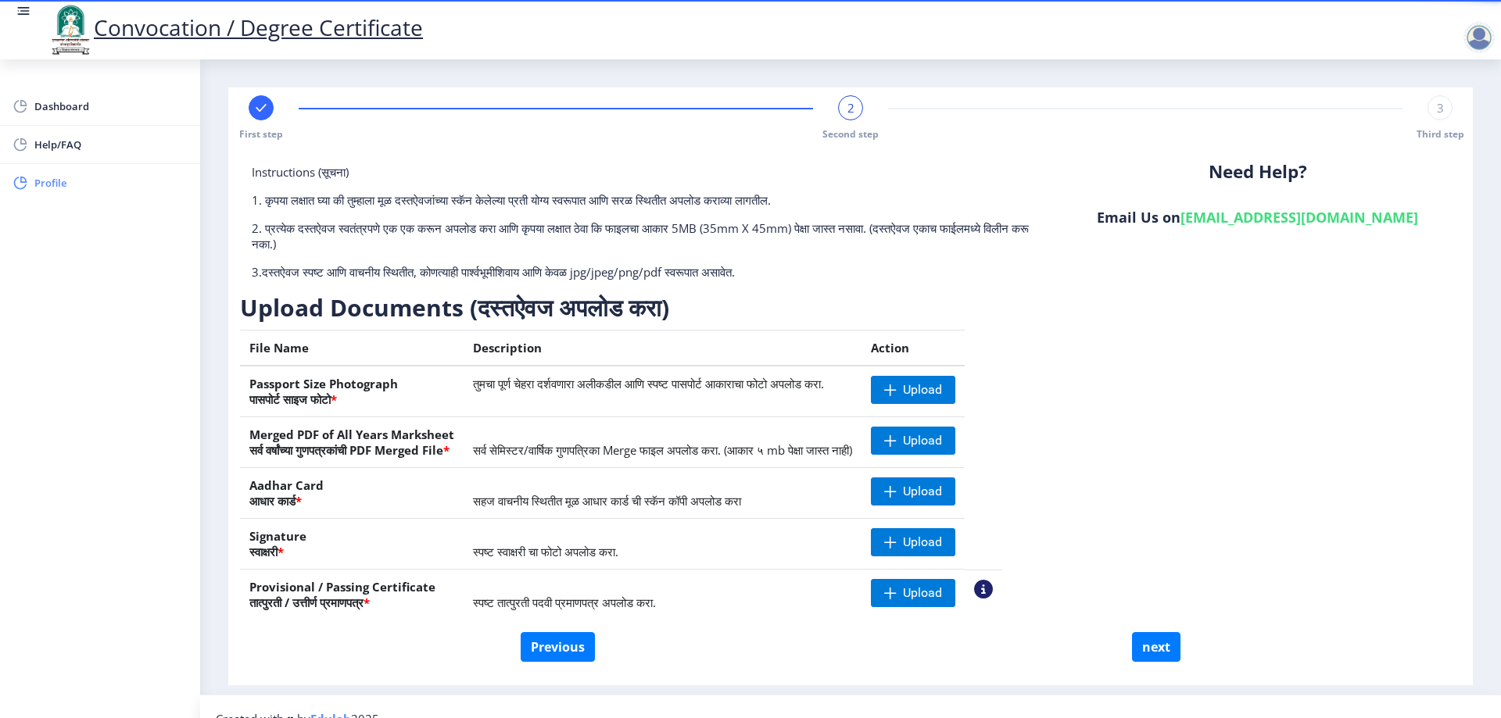
click at [59, 181] on span "Profile" at bounding box center [110, 183] width 153 height 19
select select
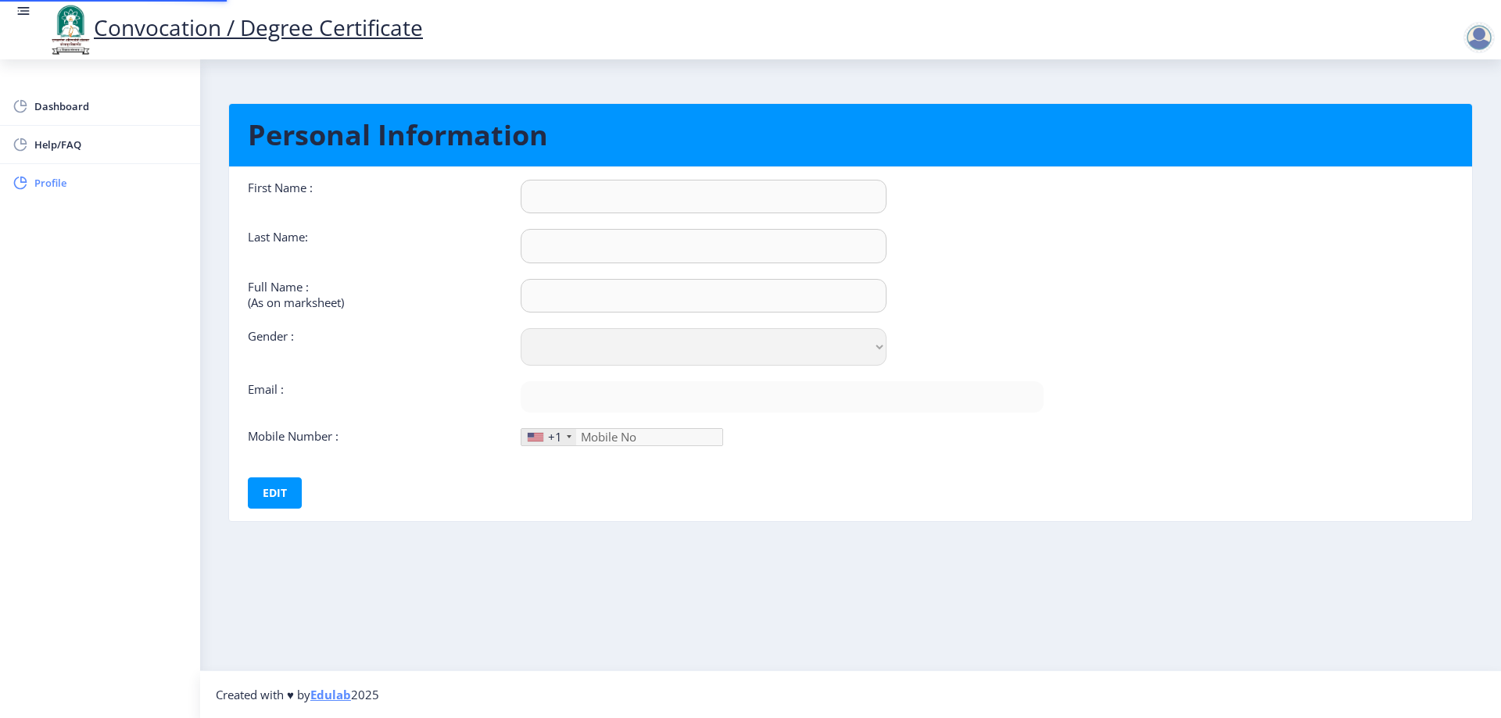
type input "NAGARJUN"
type input "BURLA"
type input "BURLA NAGARJUN SHRIKRISHNA"
select select "[DEMOGRAPHIC_DATA]"
type input "nagarjunburla@gmail.com"
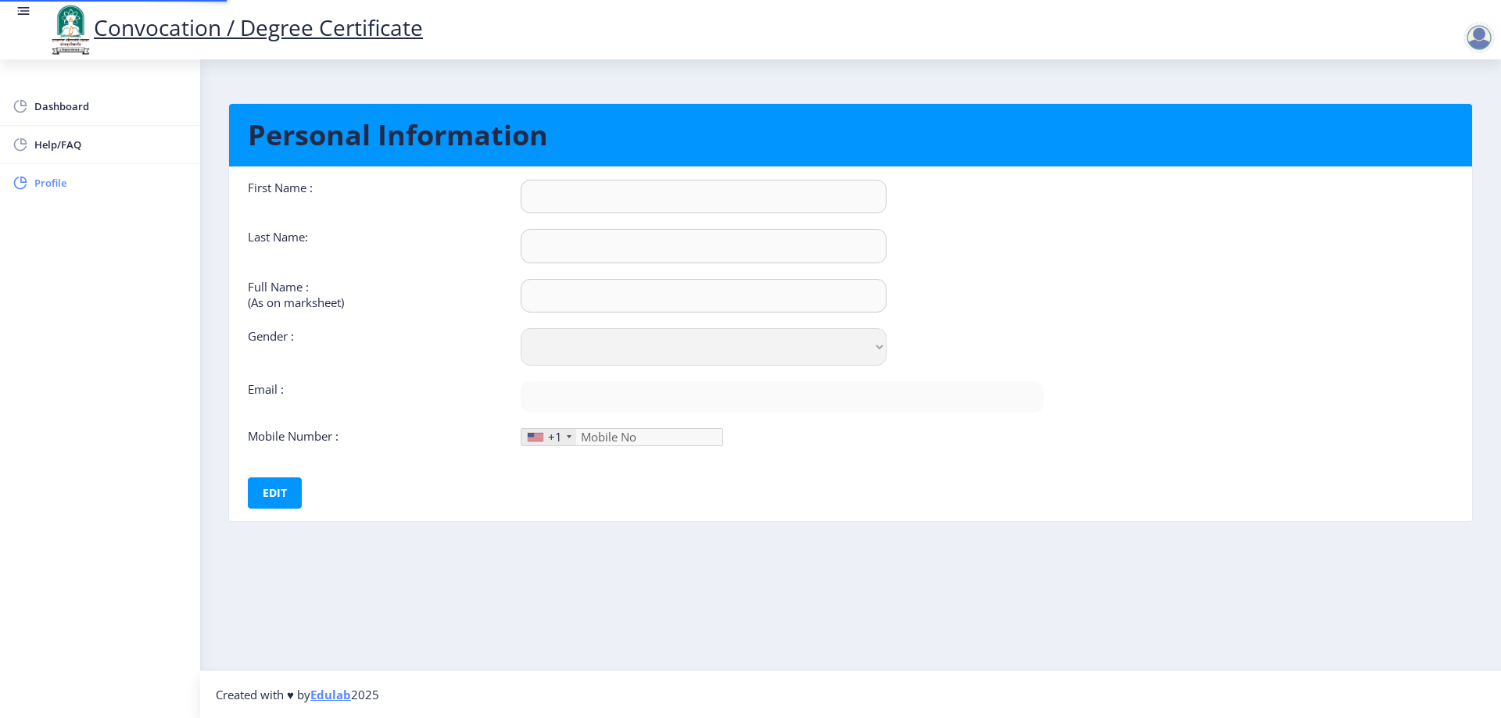
type input "8856060333"
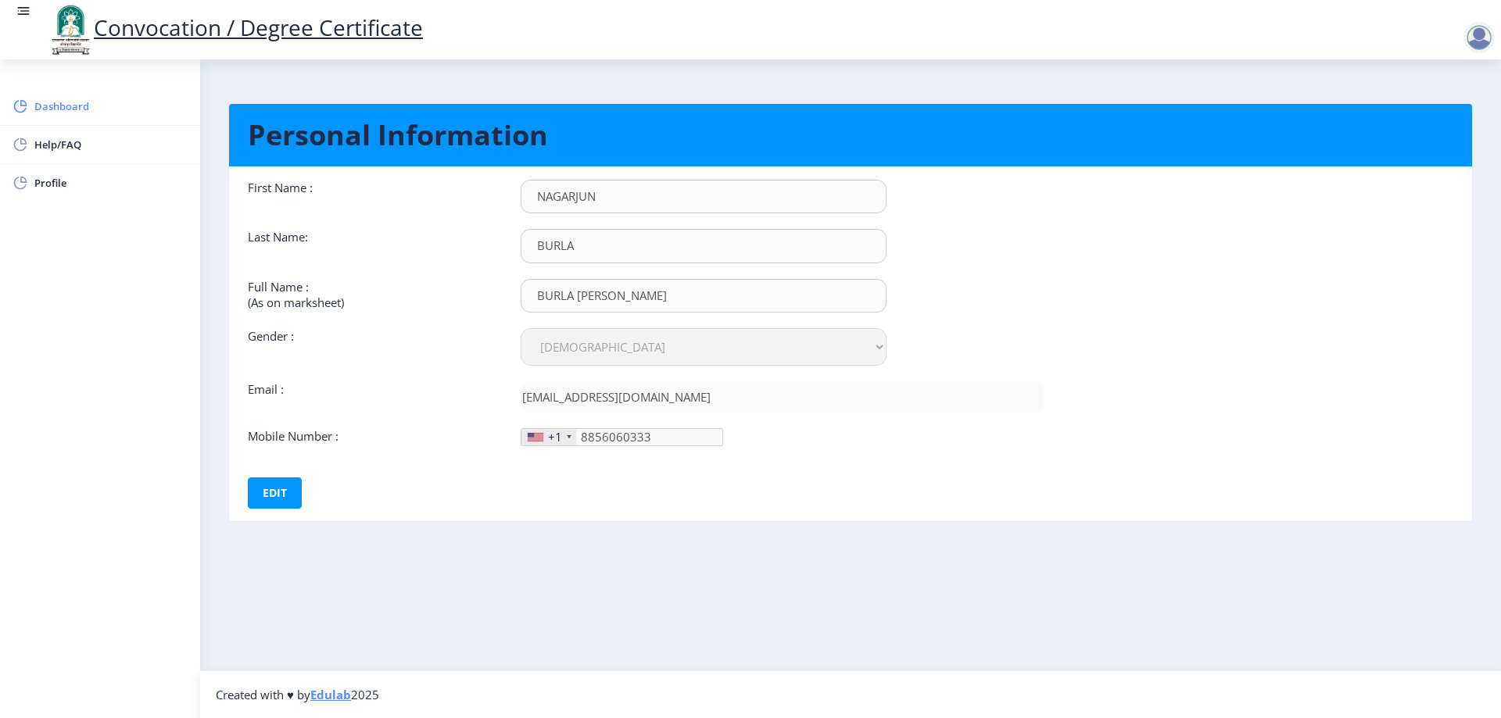
click at [72, 100] on span "Dashboard" at bounding box center [110, 106] width 153 height 19
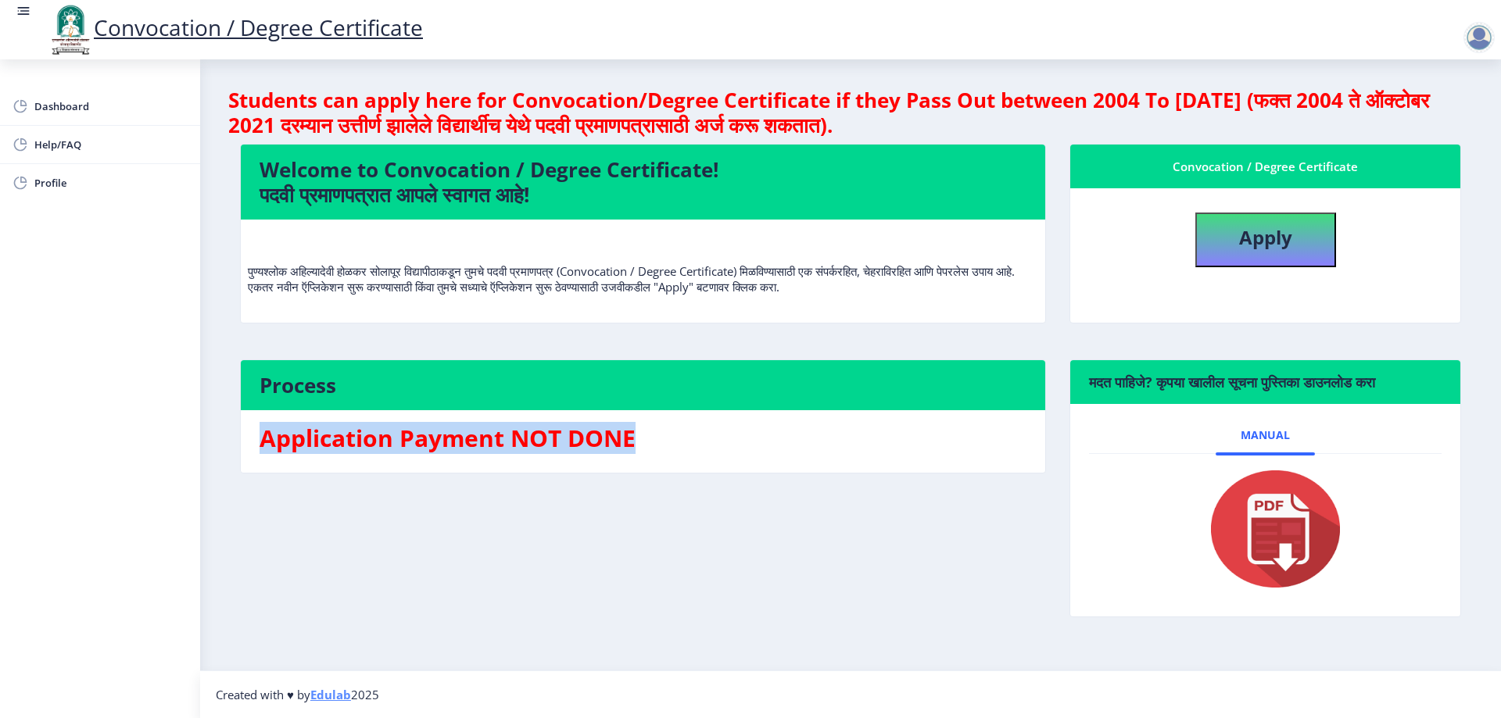
drag, startPoint x: 244, startPoint y: 438, endPoint x: 937, endPoint y: 446, distance: 693.3
click at [937, 446] on nb-card-body "Application Payment NOT DONE" at bounding box center [643, 441] width 804 height 63
click at [663, 438] on h3 "Application Payment NOT DONE" at bounding box center [642, 438] width 767 height 31
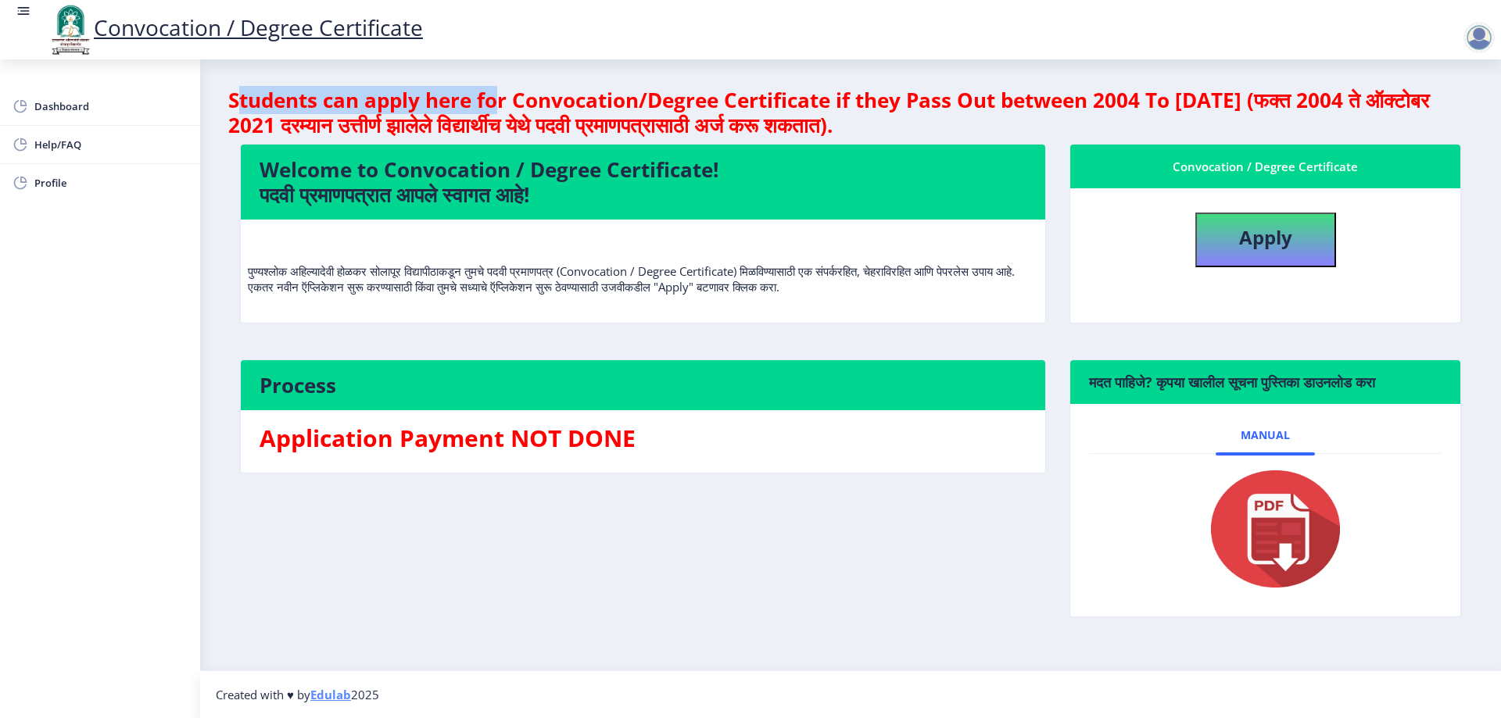
drag, startPoint x: 235, startPoint y: 100, endPoint x: 501, endPoint y: 118, distance: 266.3
click at [505, 114] on h4 "Students can apply here for Convocation/Degree Certificate if they Pass Out bet…" at bounding box center [850, 113] width 1244 height 50
click at [225, 100] on nb-layout-column "Students can apply here for Convocation/Degree Certificate if they Pass Out bet…" at bounding box center [850, 364] width 1301 height 611
click at [1472, 25] on div at bounding box center [1478, 37] width 31 height 31
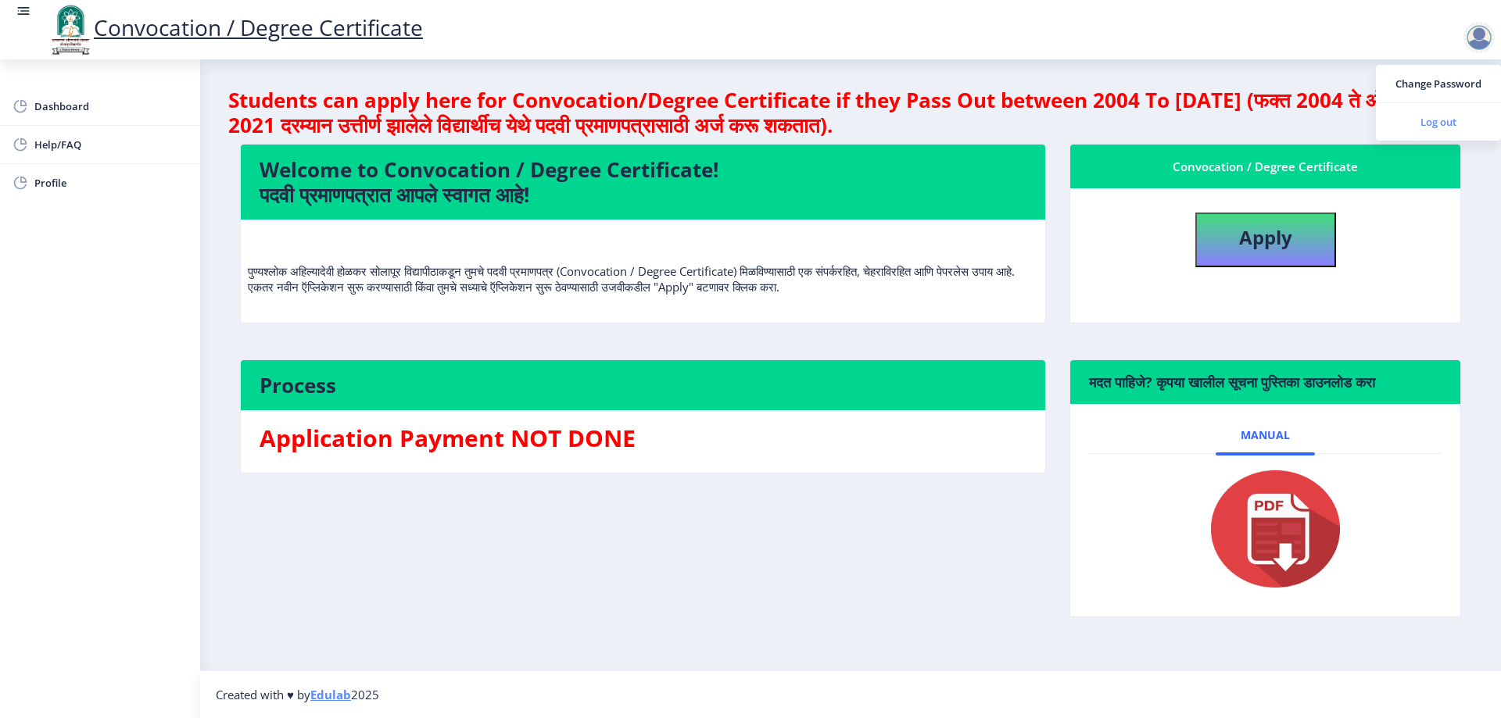
click at [1436, 121] on span "Log out" at bounding box center [1438, 122] width 100 height 19
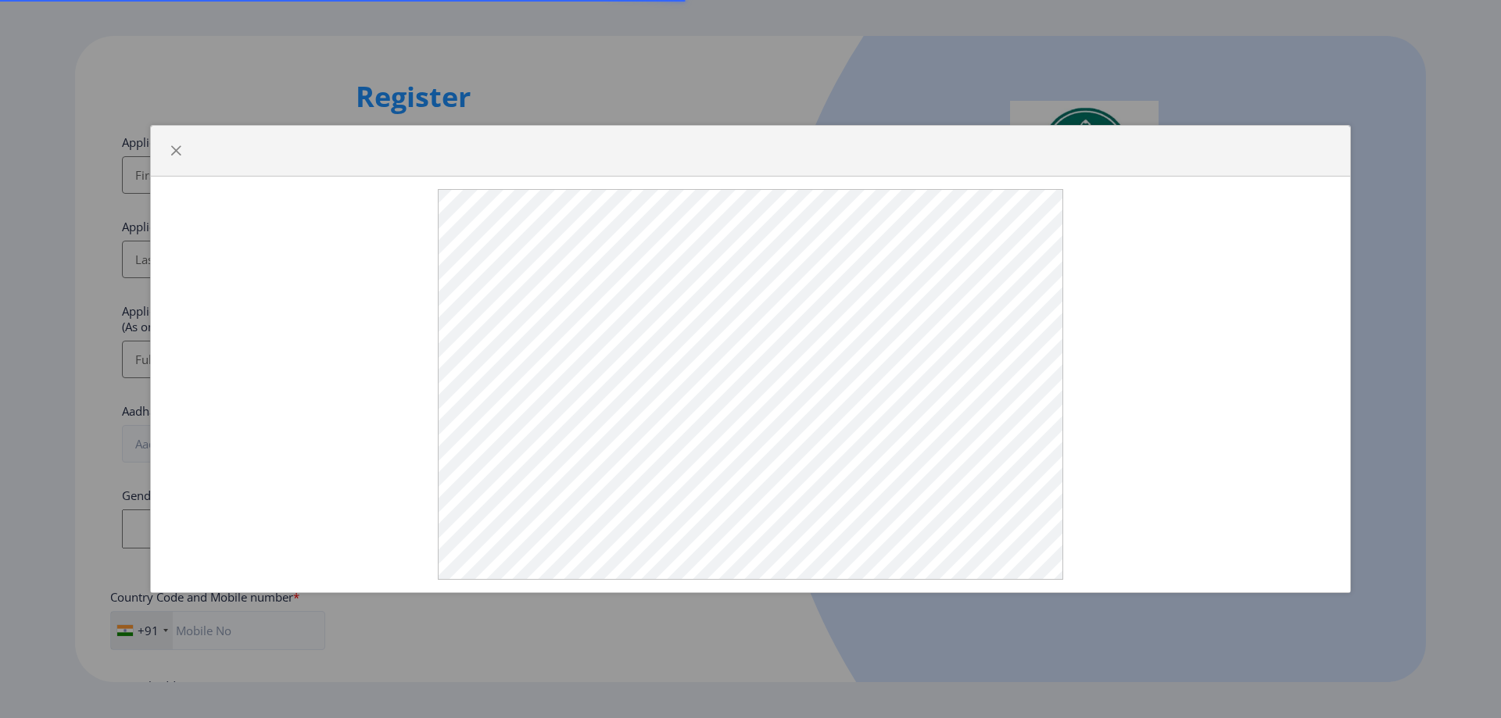
select select
click at [176, 157] on span "button" at bounding box center [176, 151] width 13 height 13
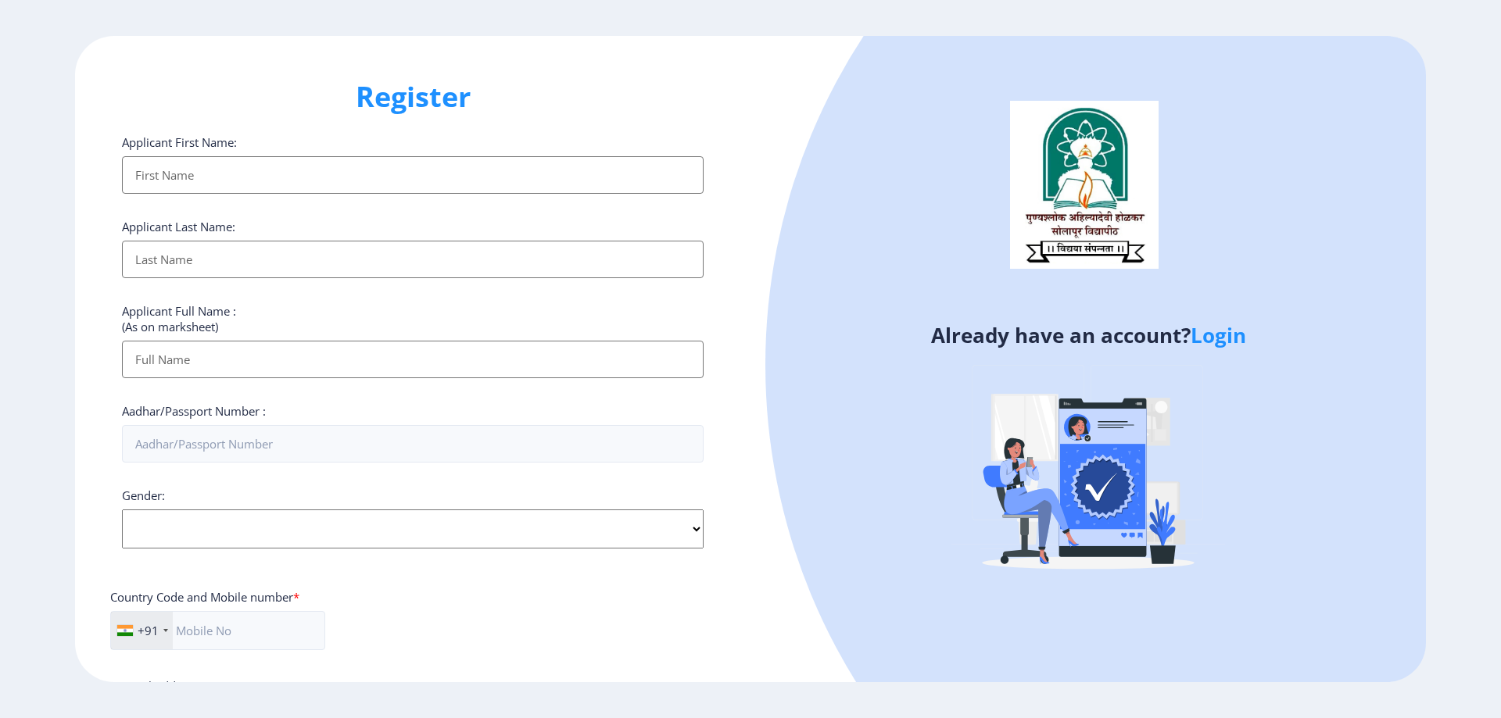
click at [216, 175] on input "Applicant First Name:" at bounding box center [412, 175] width 581 height 38
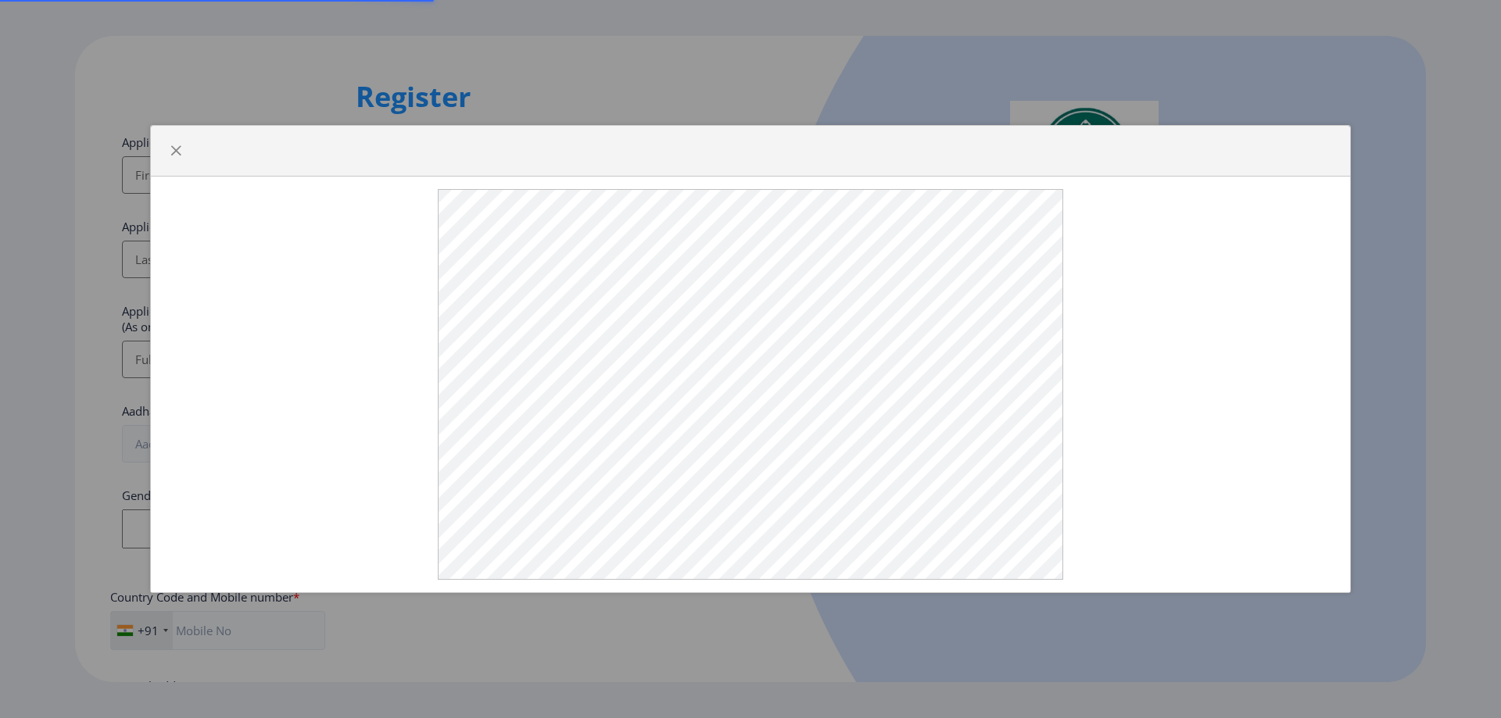
select select
click at [178, 157] on span "button" at bounding box center [176, 151] width 13 height 13
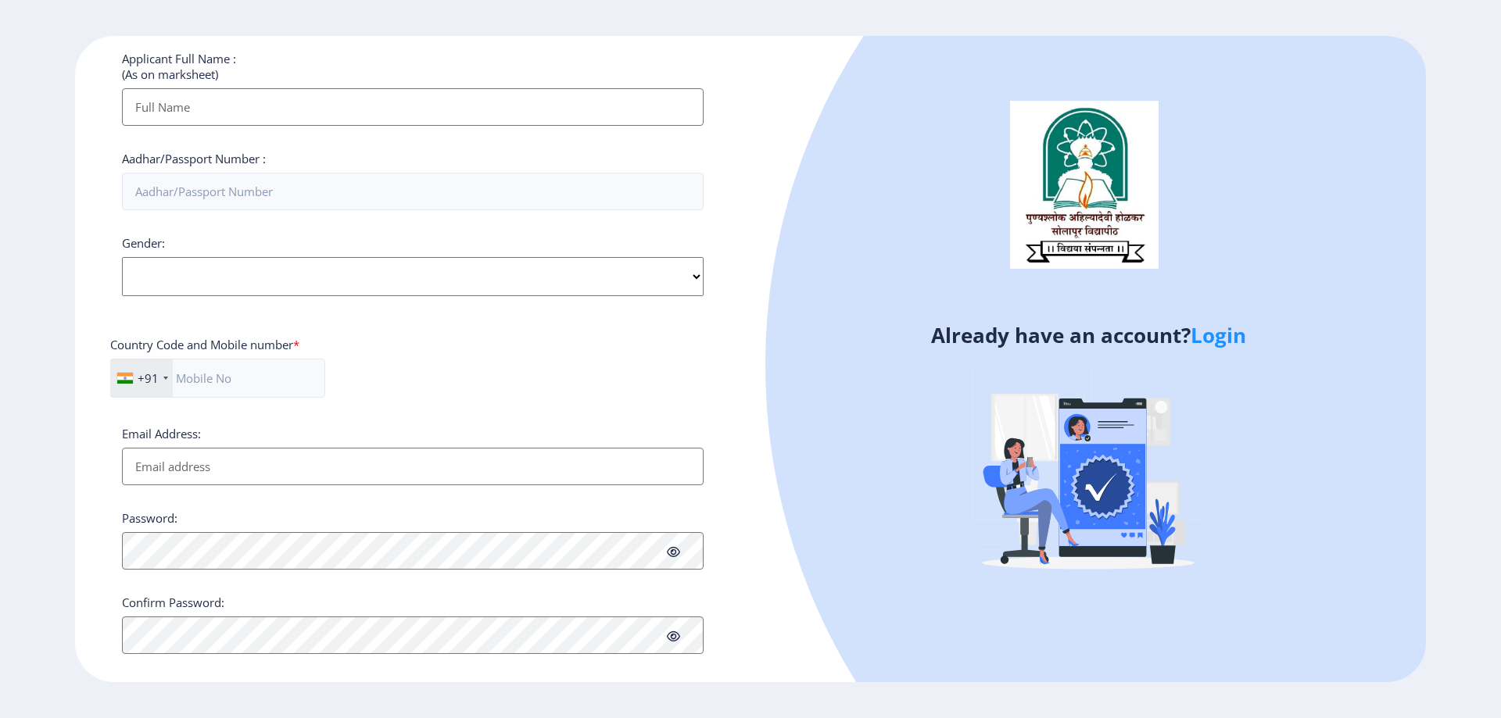
scroll to position [273, 0]
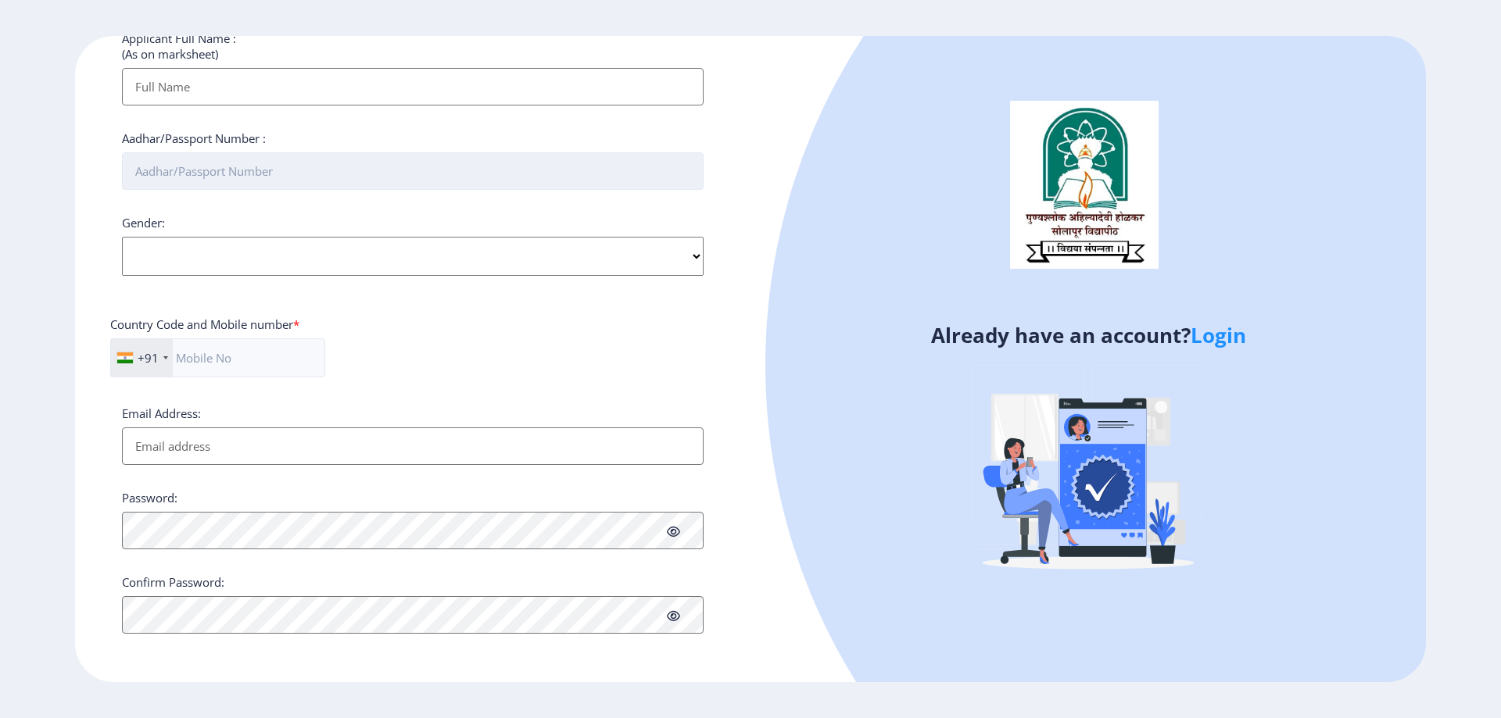
drag, startPoint x: 215, startPoint y: 182, endPoint x: 430, endPoint y: 173, distance: 215.1
click at [349, 181] on input "Aadhar/Passport Number :" at bounding box center [412, 171] width 581 height 38
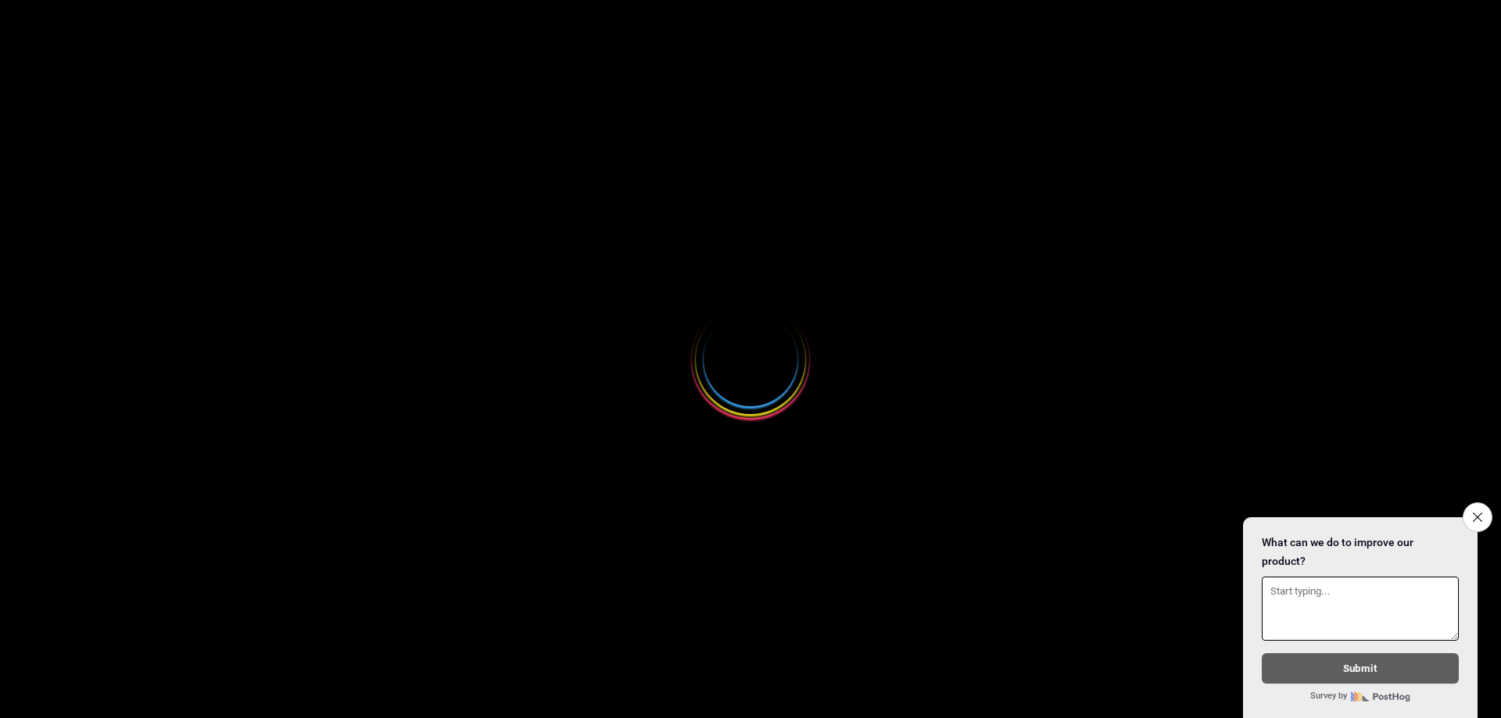
select select
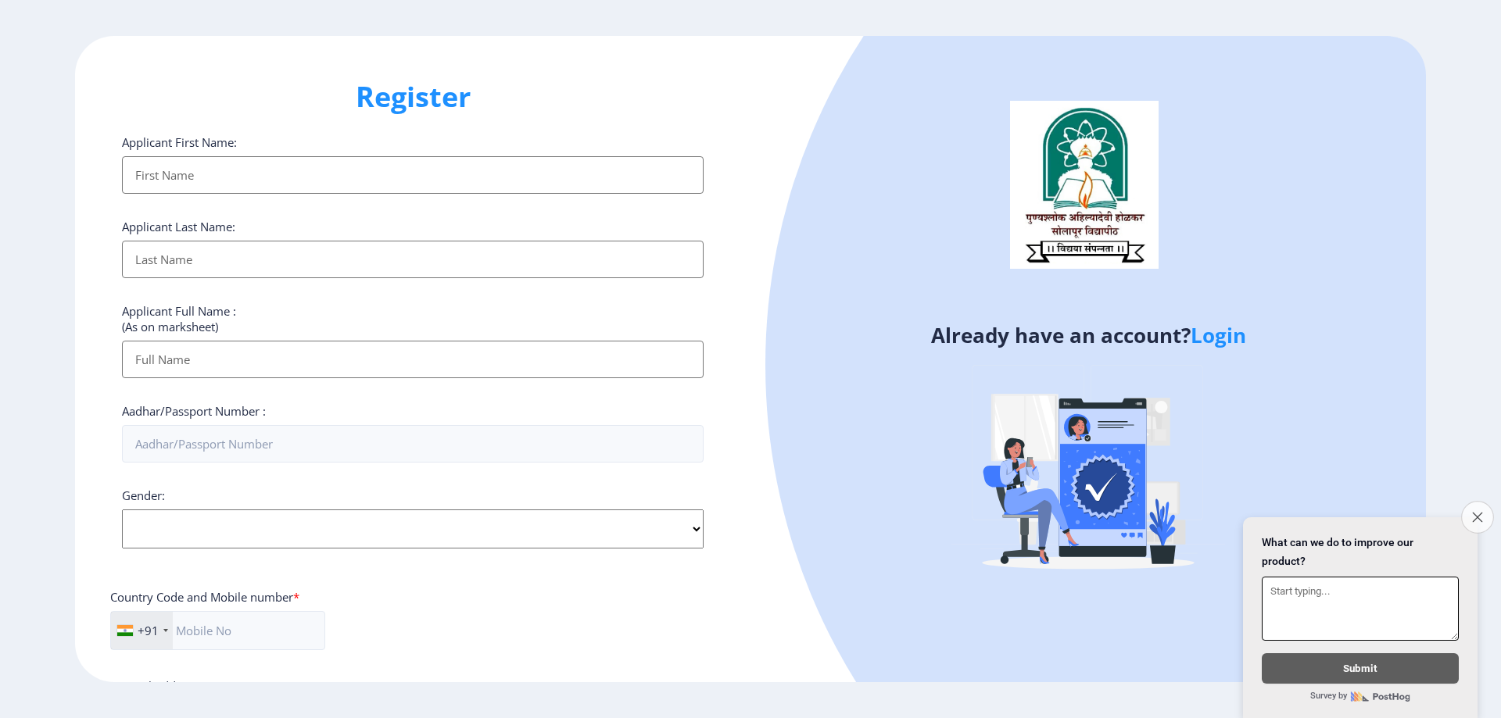
click at [1475, 512] on icon "Close survey" at bounding box center [1477, 517] width 10 height 10
